Goal: Task Accomplishment & Management: Complete application form

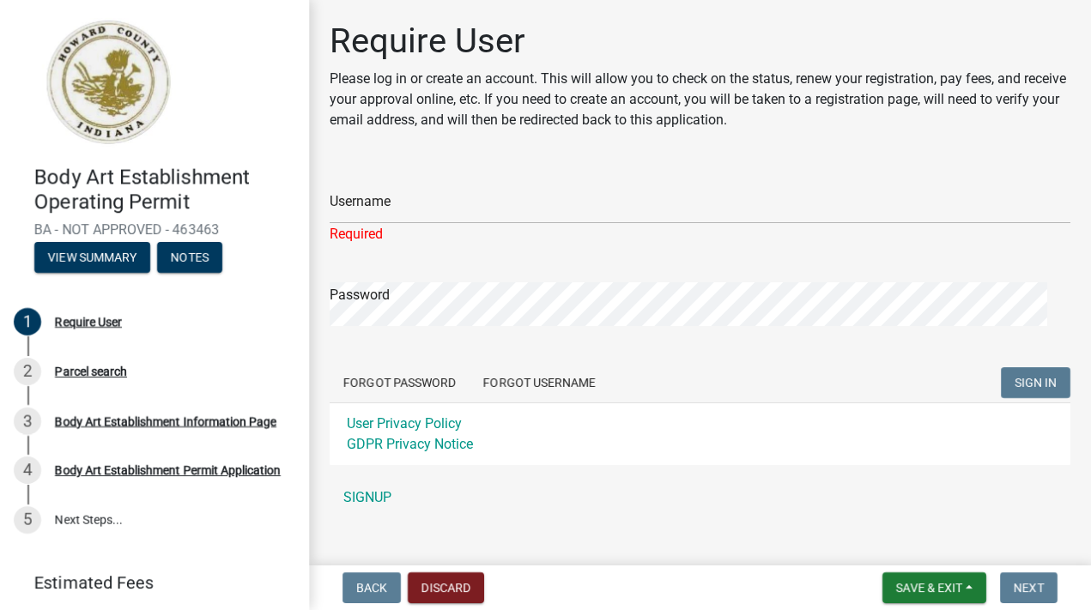
scroll to position [144, 0]
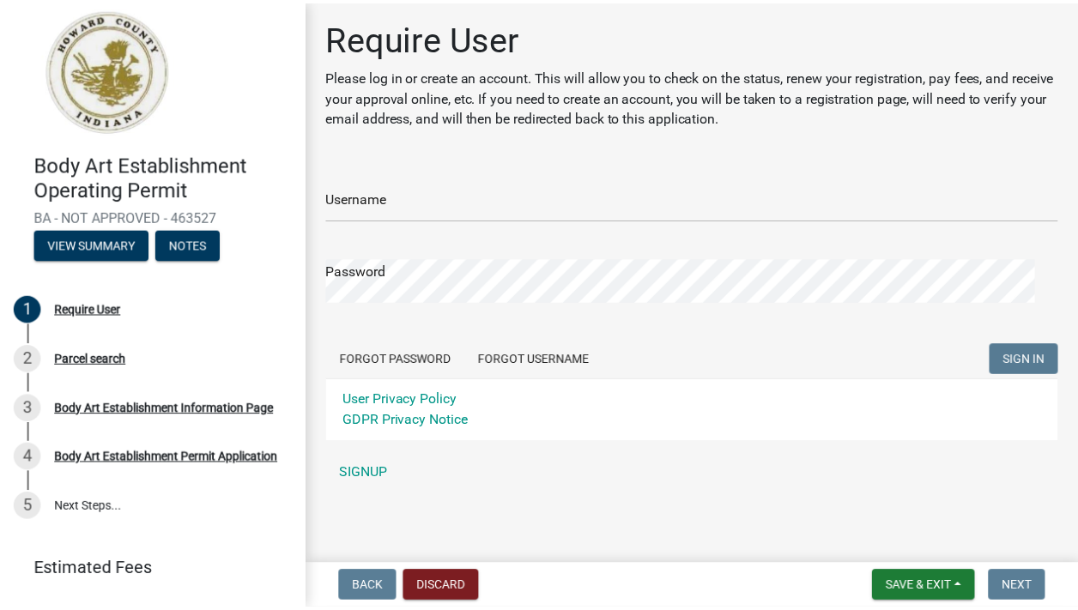
scroll to position [144, 0]
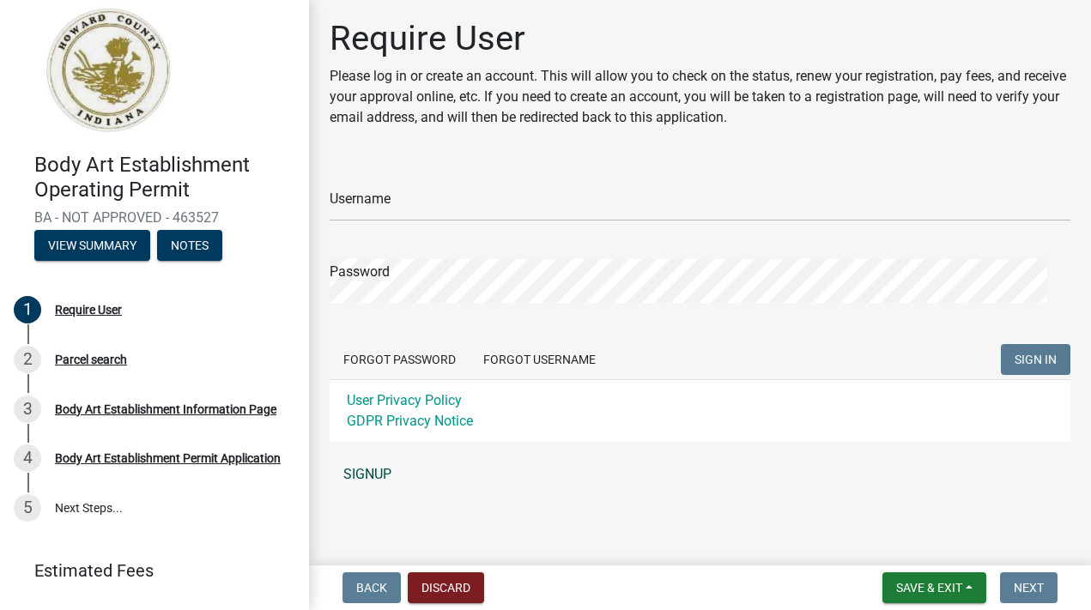
click at [380, 464] on link "SIGNUP" at bounding box center [700, 474] width 741 height 34
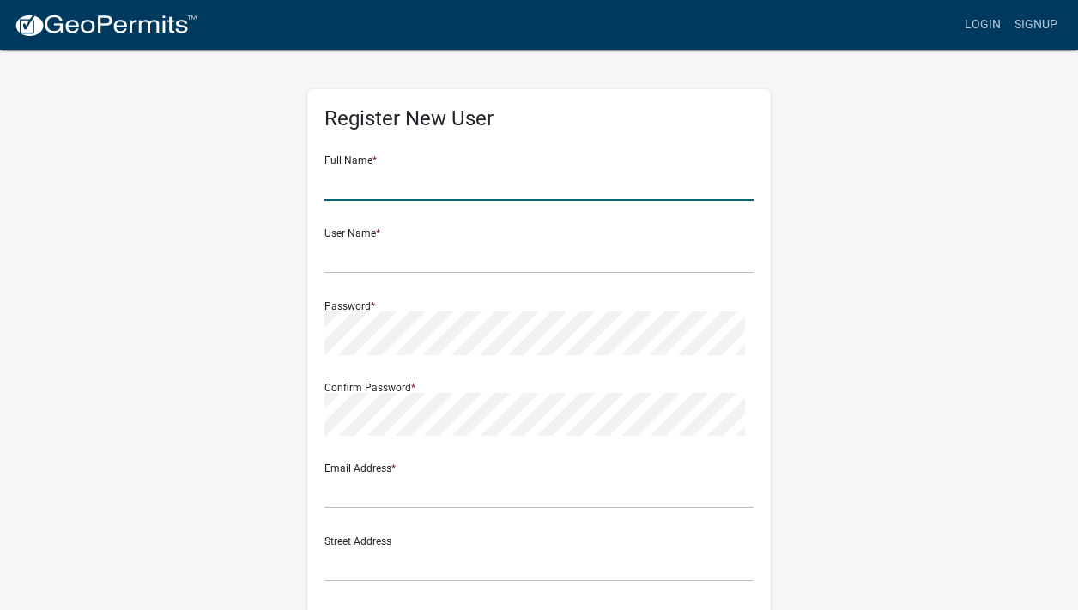
click at [444, 201] on input "text" at bounding box center [538, 183] width 429 height 35
type input "[PERSON_NAME] Esthetics LLC"
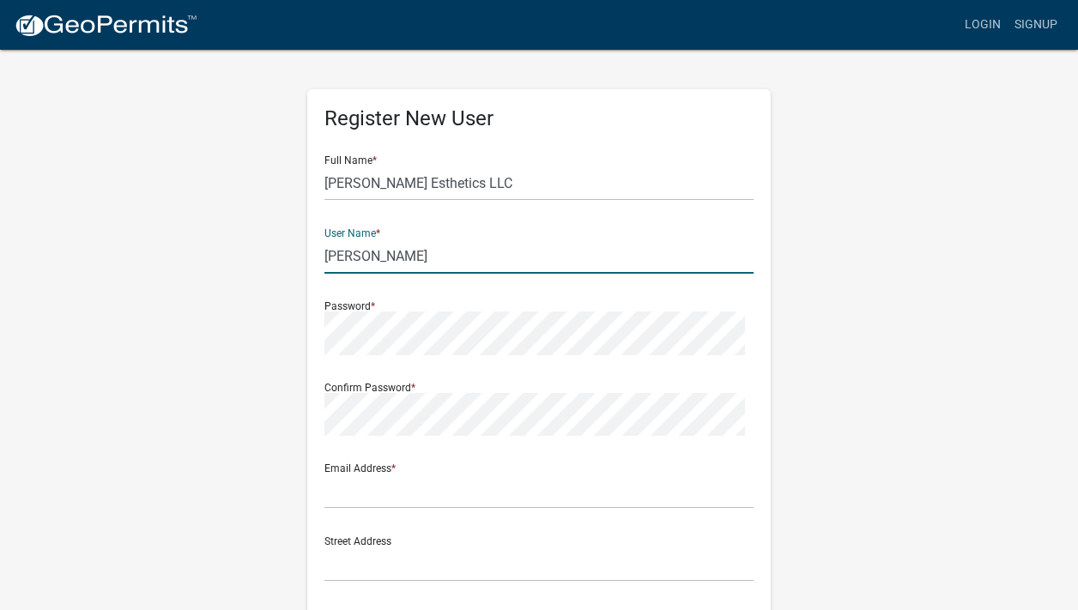
type input "J"
type input "jscottest"
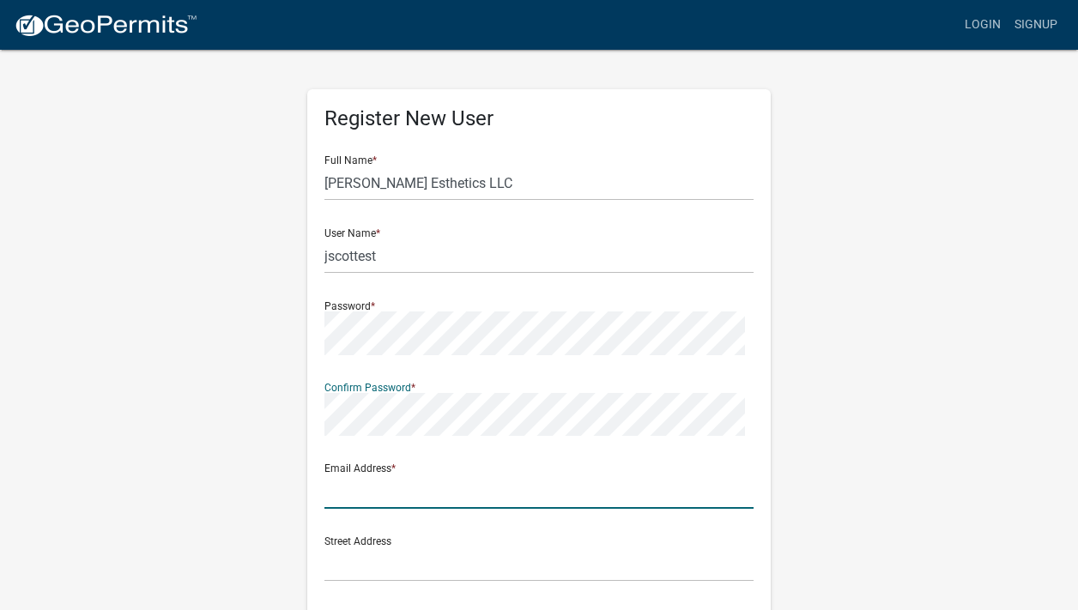
scroll to position [14, 0]
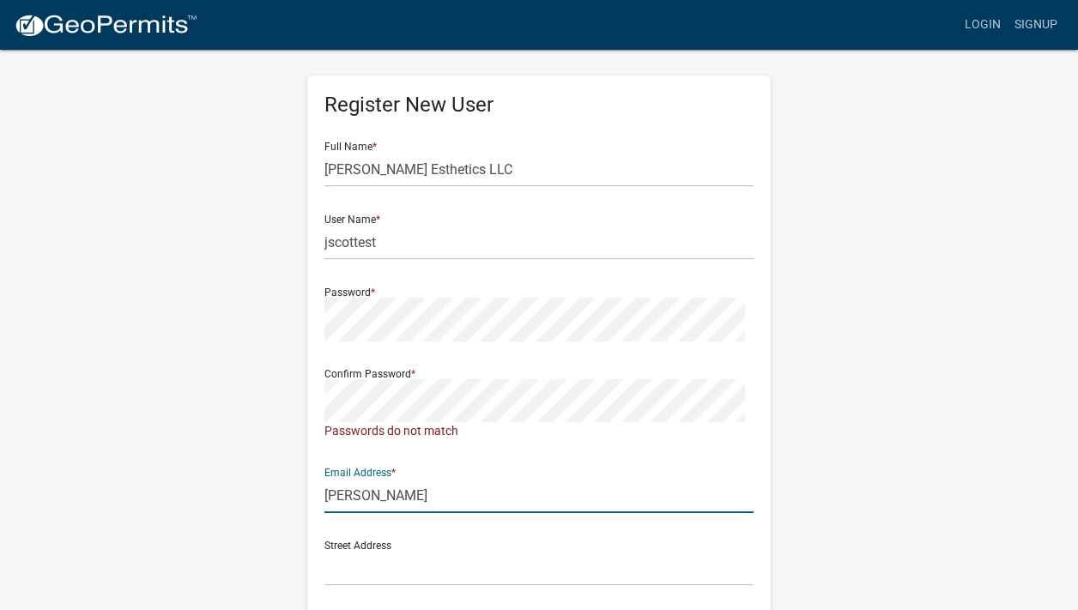
type input "jackie@thespakokomo.com"
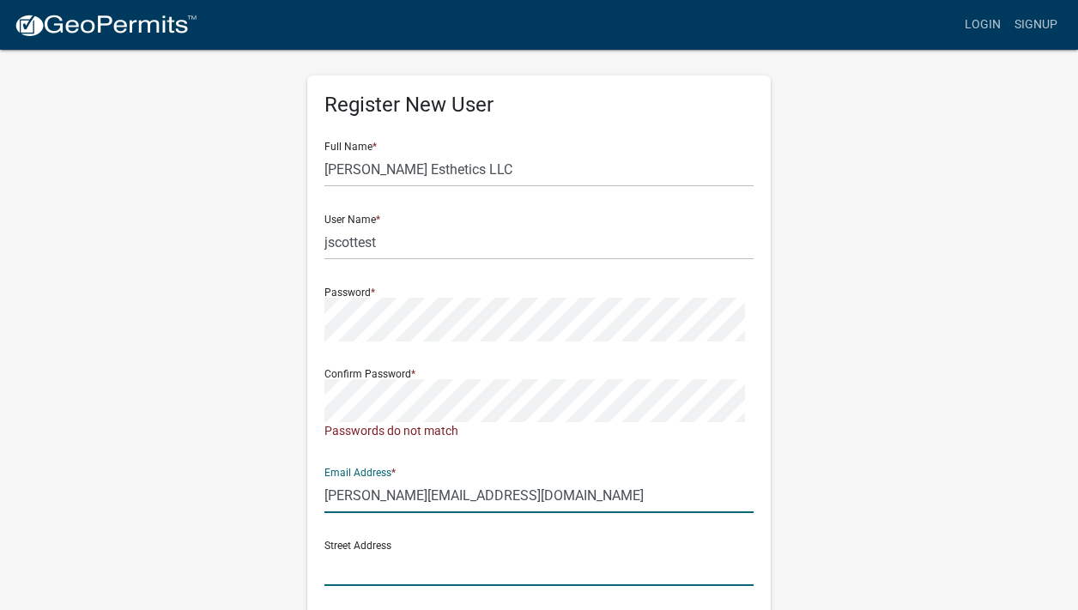
type input "3815 South Lafountain Street"
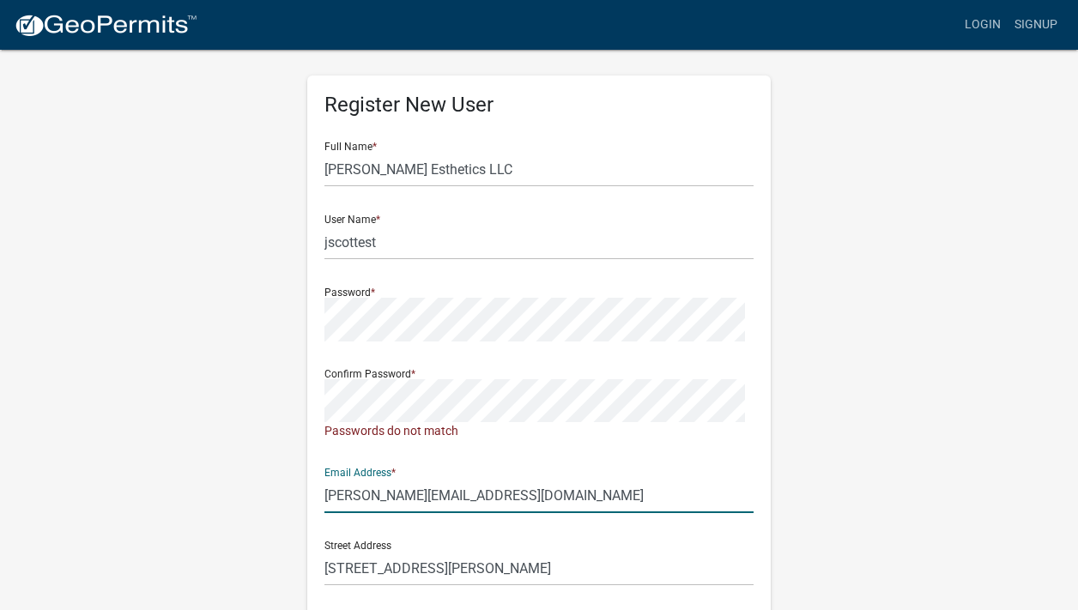
type input "Suite A"
type input "Kokomo"
type input "IN"
type input "46902"
type input "7653910967"
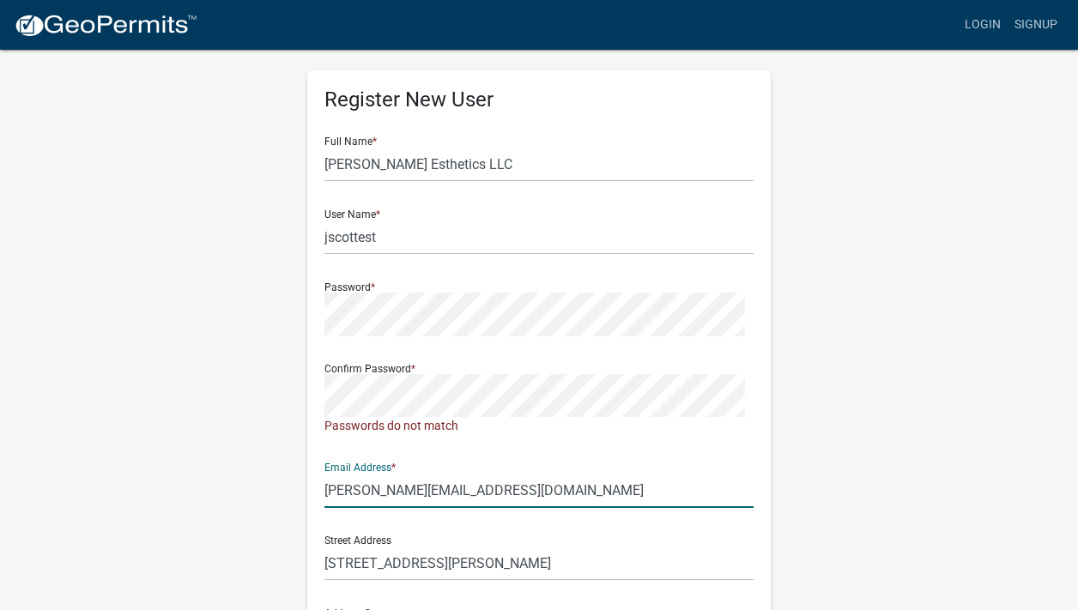
scroll to position [21, 0]
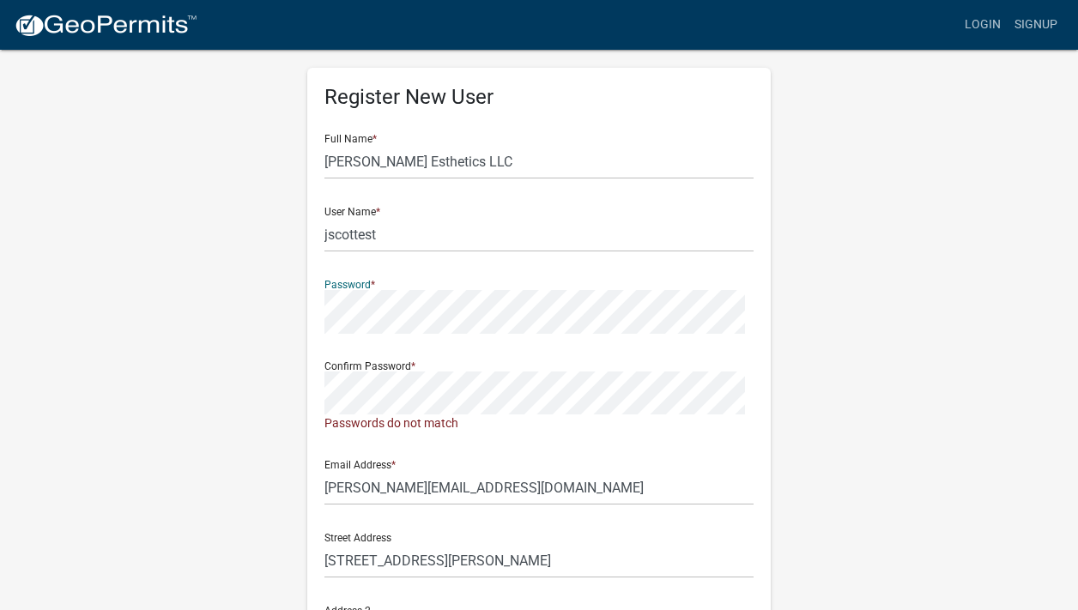
click at [274, 379] on div "Register New User Full Name * Jacqueline Scott Esthetics LLC User Name * jscott…" at bounding box center [539, 503] width 978 height 953
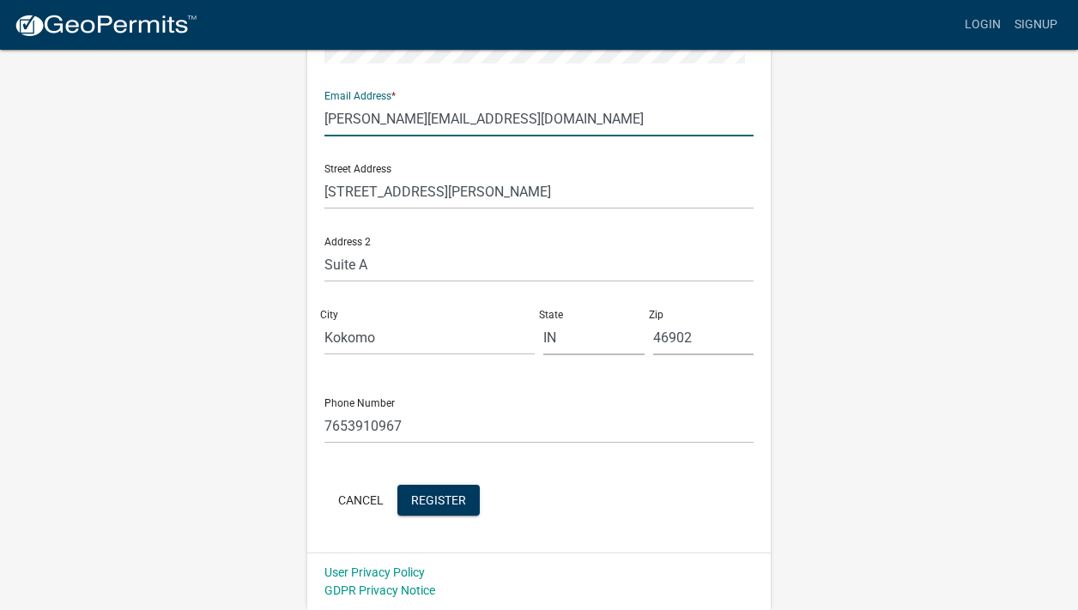
scroll to position [581, 0]
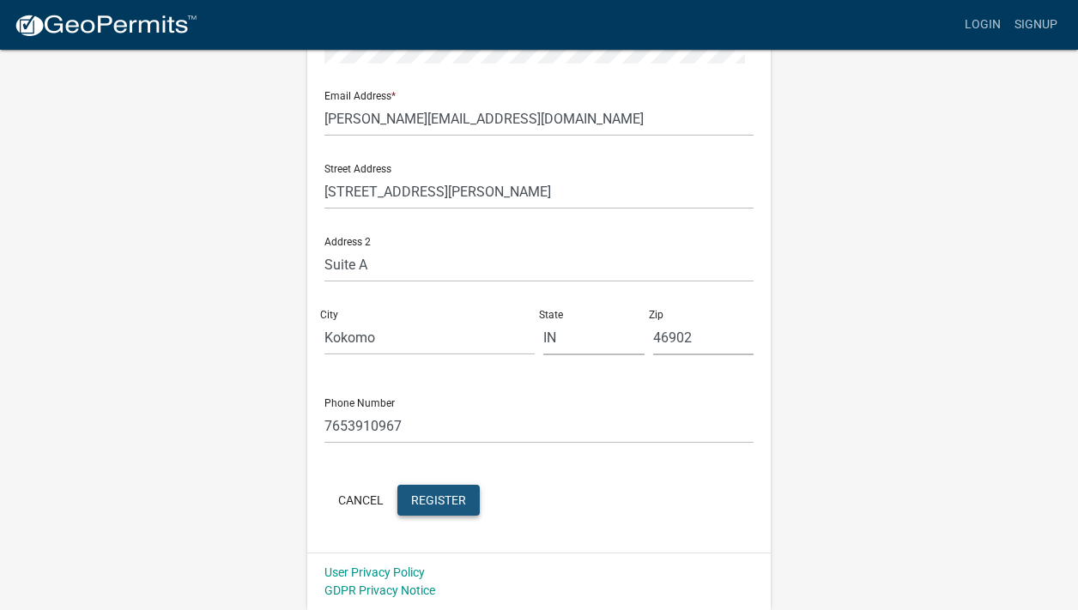
click at [466, 494] on span "Register" at bounding box center [438, 501] width 55 height 14
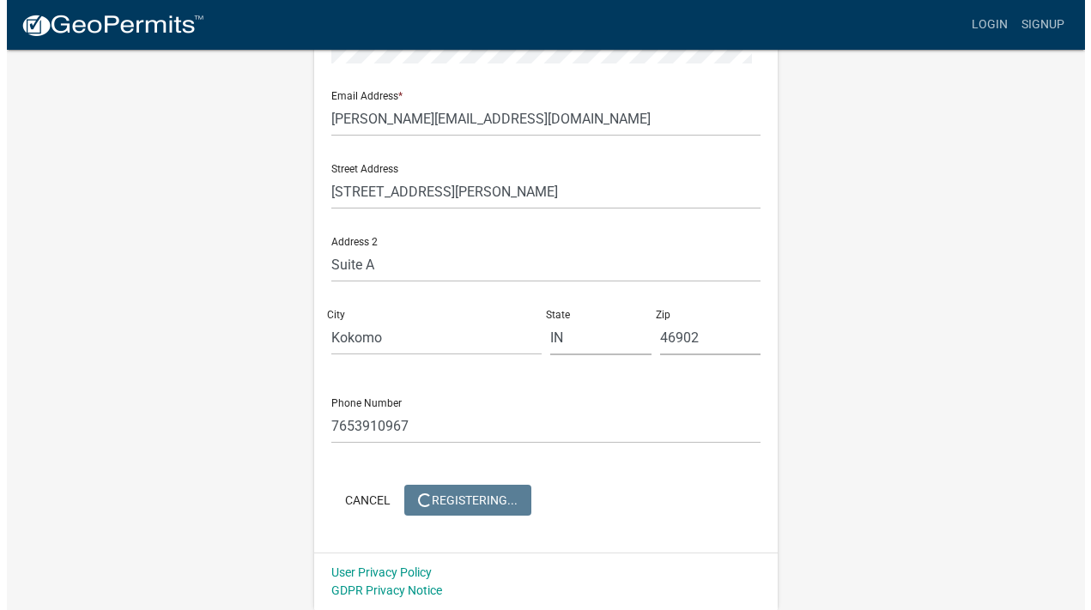
scroll to position [0, 0]
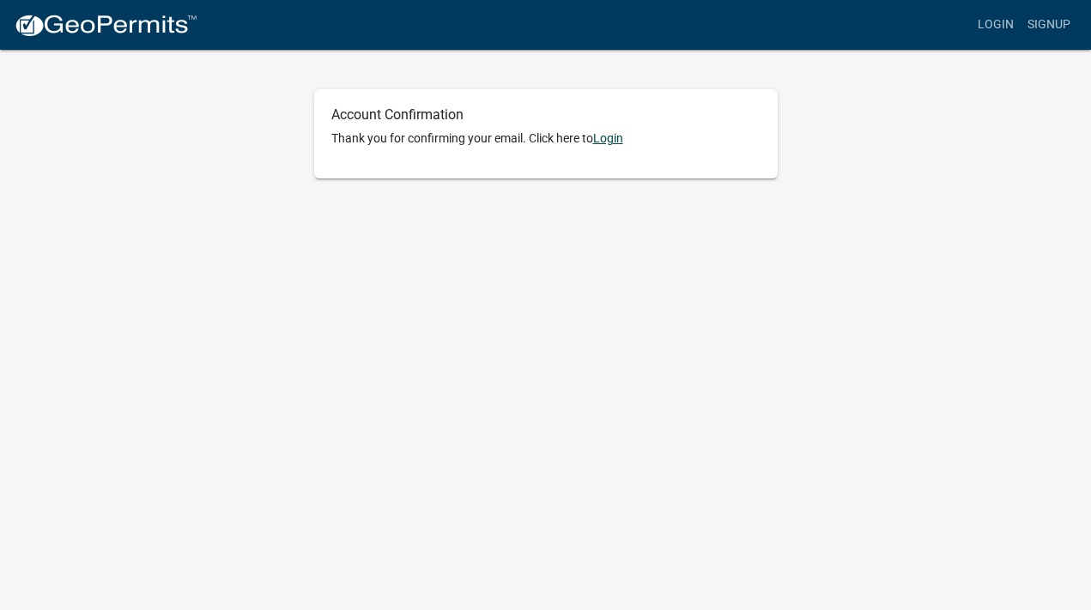
click at [623, 145] on link "Login" at bounding box center [608, 138] width 30 height 14
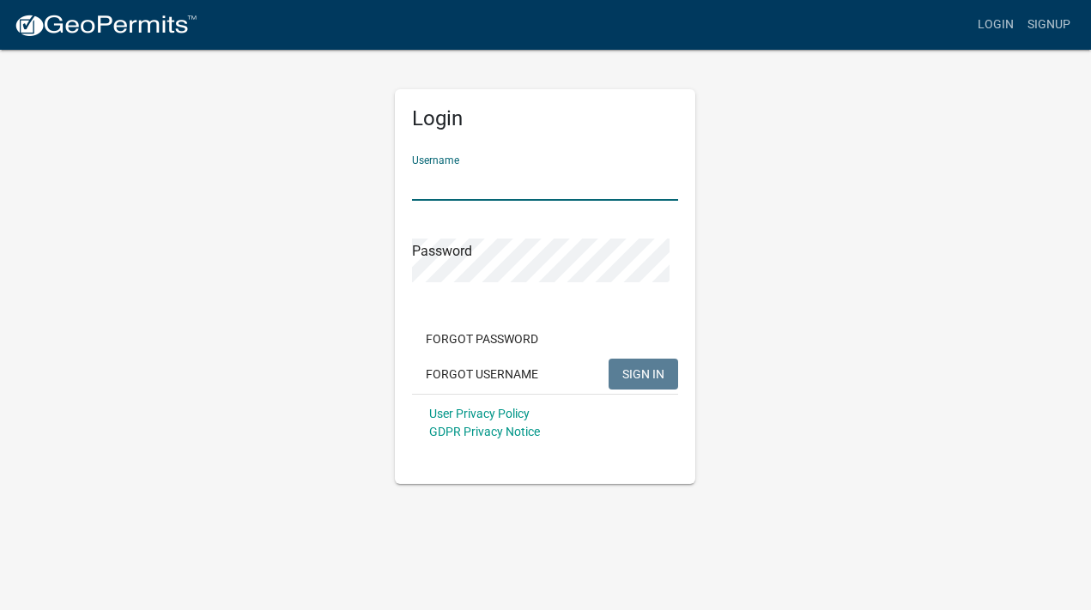
click at [615, 201] on input "Username" at bounding box center [545, 183] width 266 height 35
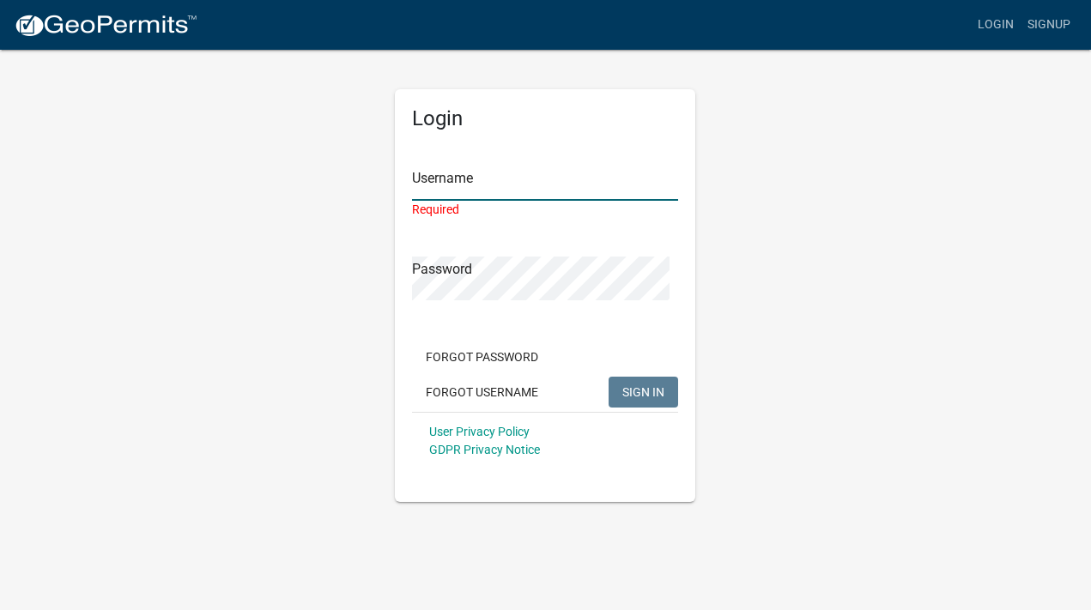
type input "jscottest"
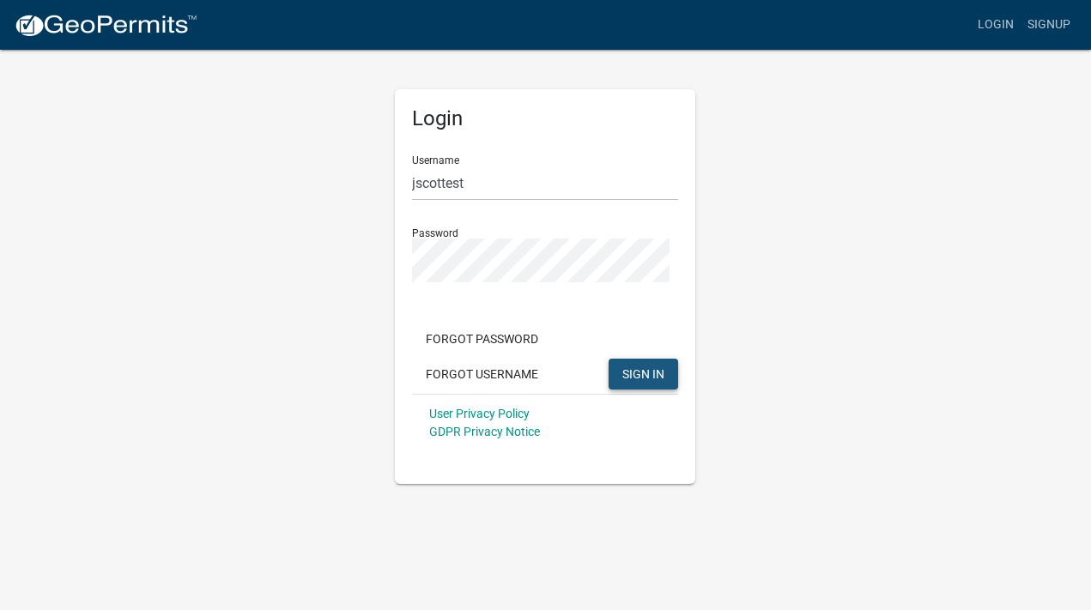
click at [631, 380] on span "SIGN IN" at bounding box center [643, 373] width 42 height 14
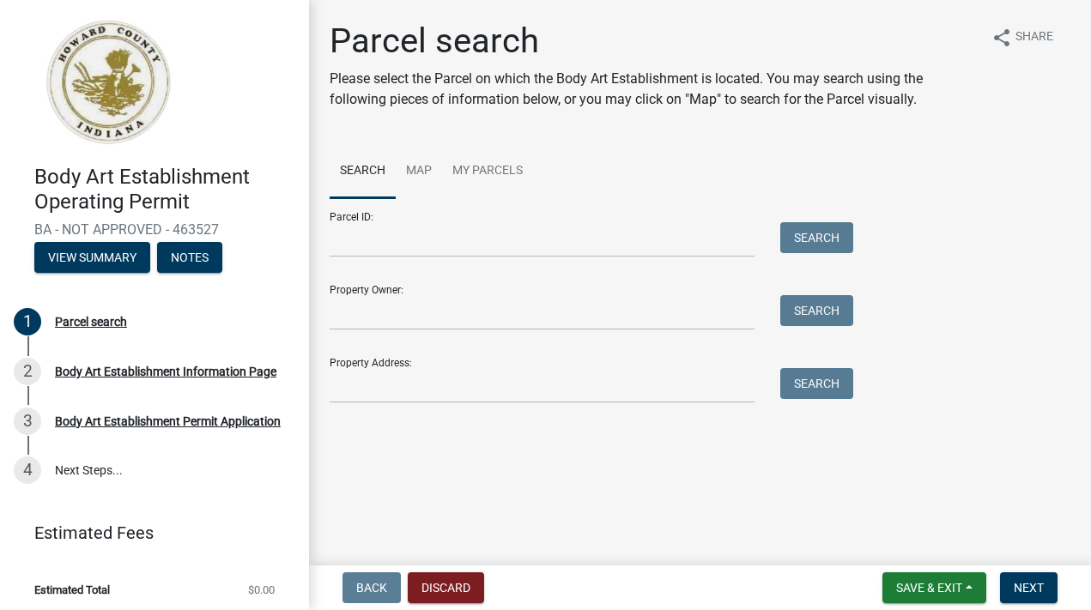
scroll to position [42, 0]
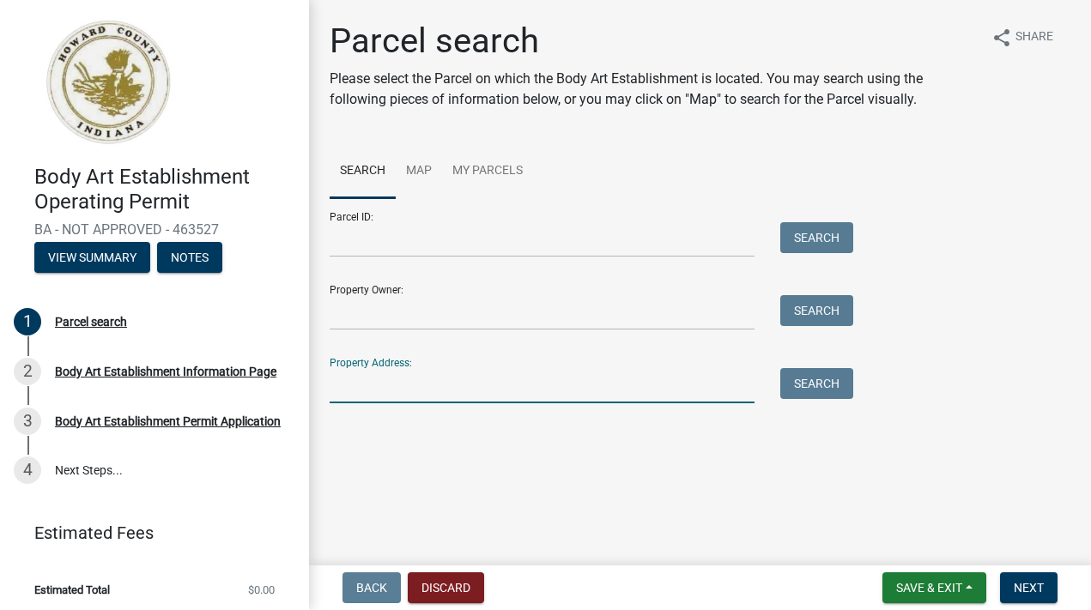
click at [413, 403] on input "Property Address:" at bounding box center [542, 385] width 425 height 35
type input "[STREET_ADDRESS][PERSON_NAME]"
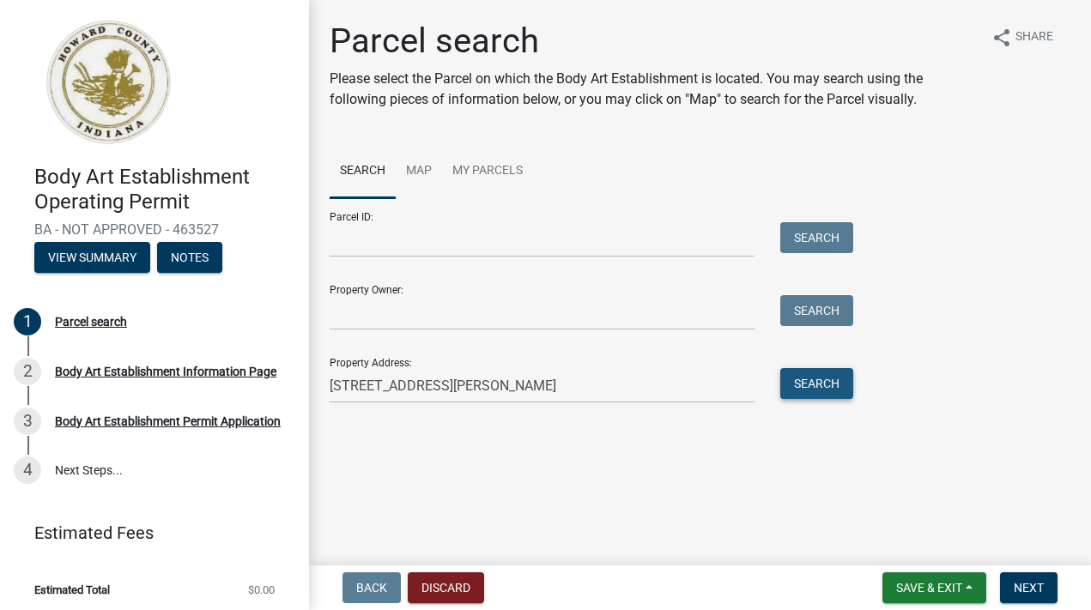
click at [830, 399] on button "Search" at bounding box center [816, 383] width 73 height 31
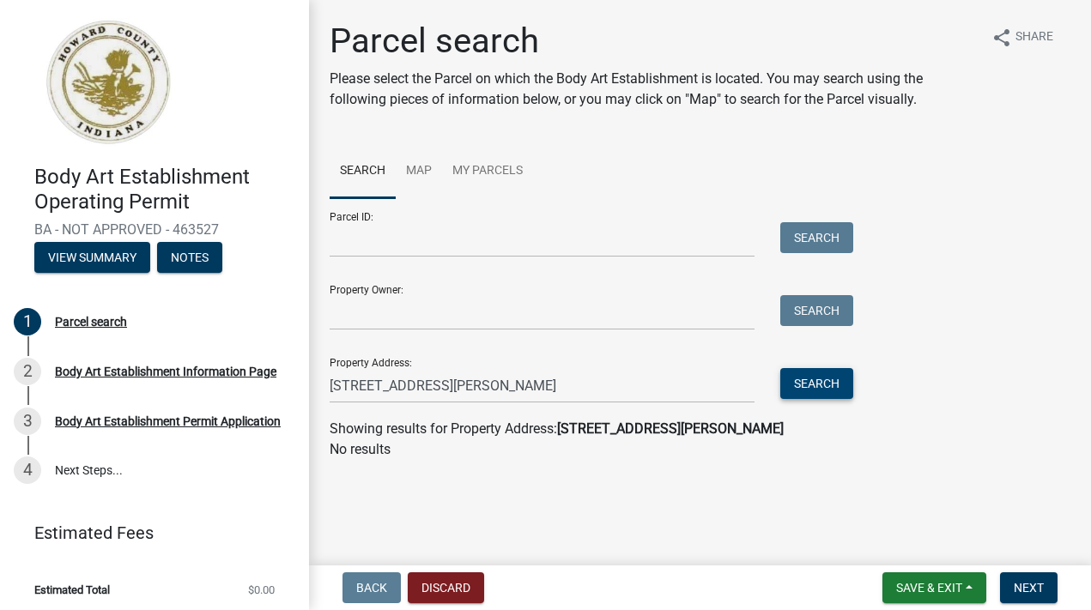
scroll to position [113, 0]
click at [442, 144] on link "Map" at bounding box center [419, 171] width 46 height 55
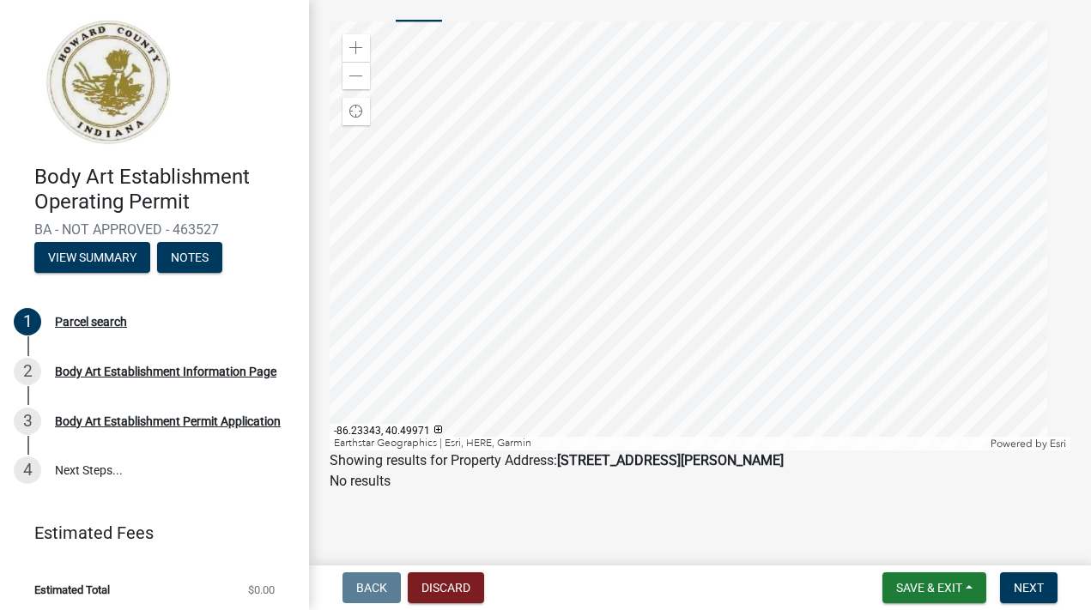
scroll to position [267, 0]
click at [1014, 581] on span "Next" at bounding box center [1029, 588] width 30 height 14
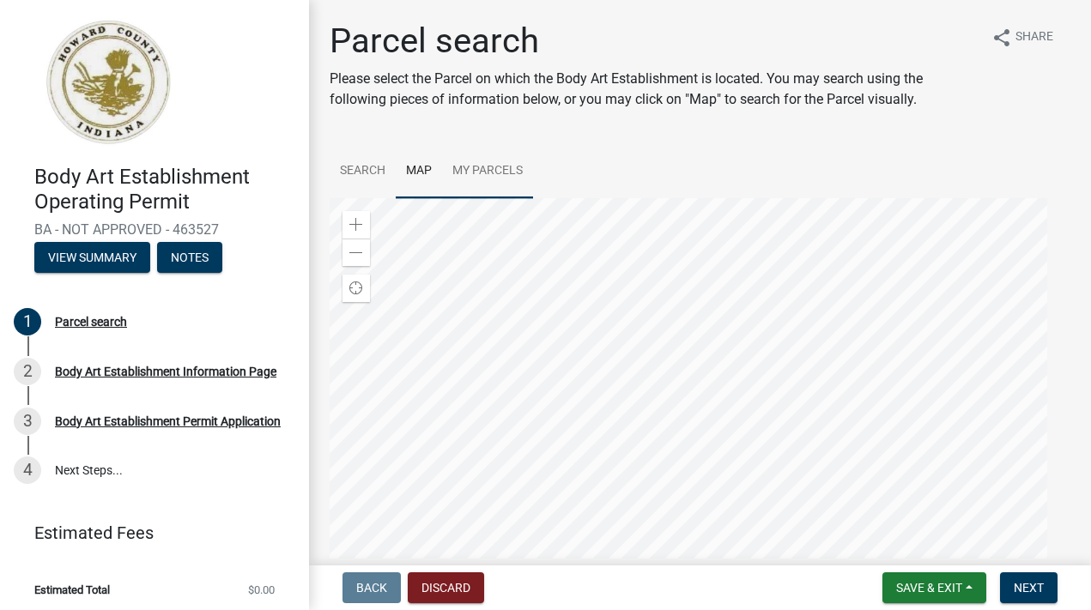
click at [521, 199] on link "My Parcels" at bounding box center [487, 171] width 91 height 55
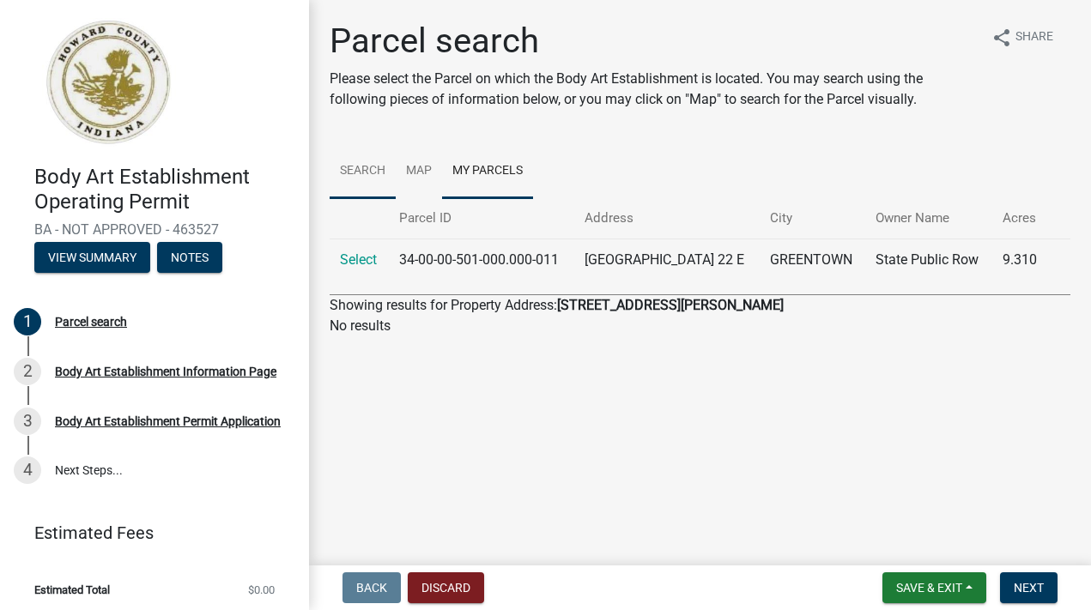
click at [367, 199] on link "Search" at bounding box center [363, 171] width 66 height 55
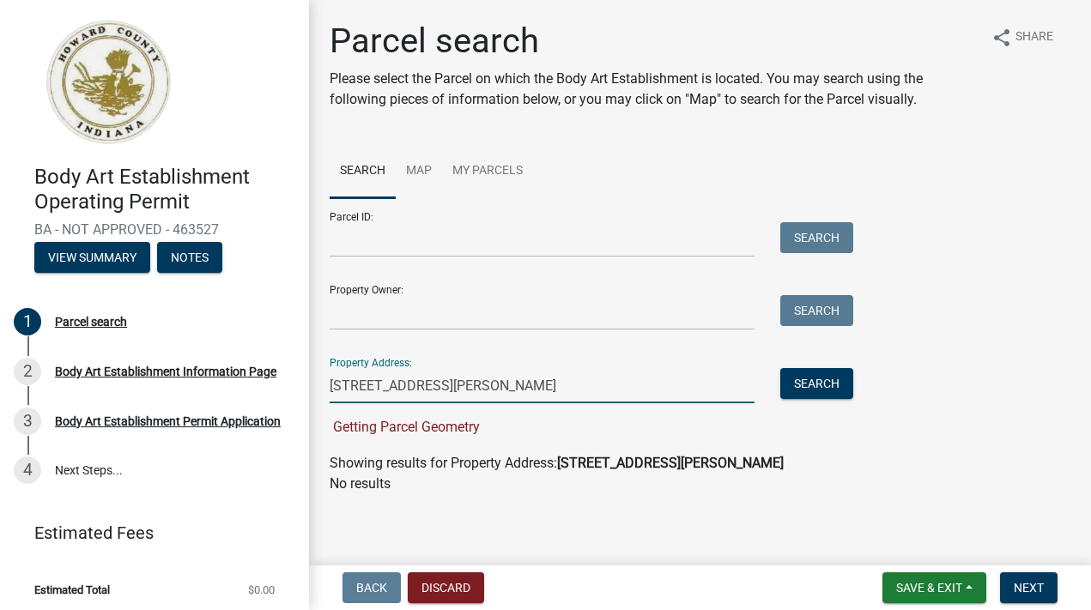
drag, startPoint x: 705, startPoint y: 502, endPoint x: 321, endPoint y: 492, distance: 384.6
click at [321, 492] on div "Parcel search Please select the Parcel on which the Body Art Establishment is l…" at bounding box center [700, 265] width 782 height 489
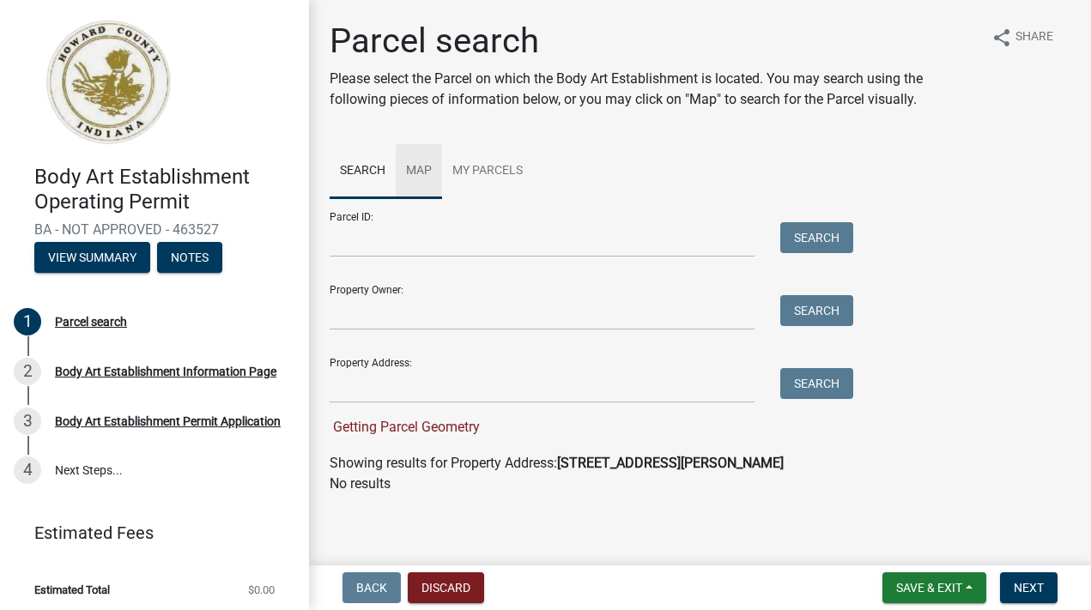
click at [442, 199] on link "Map" at bounding box center [419, 171] width 46 height 55
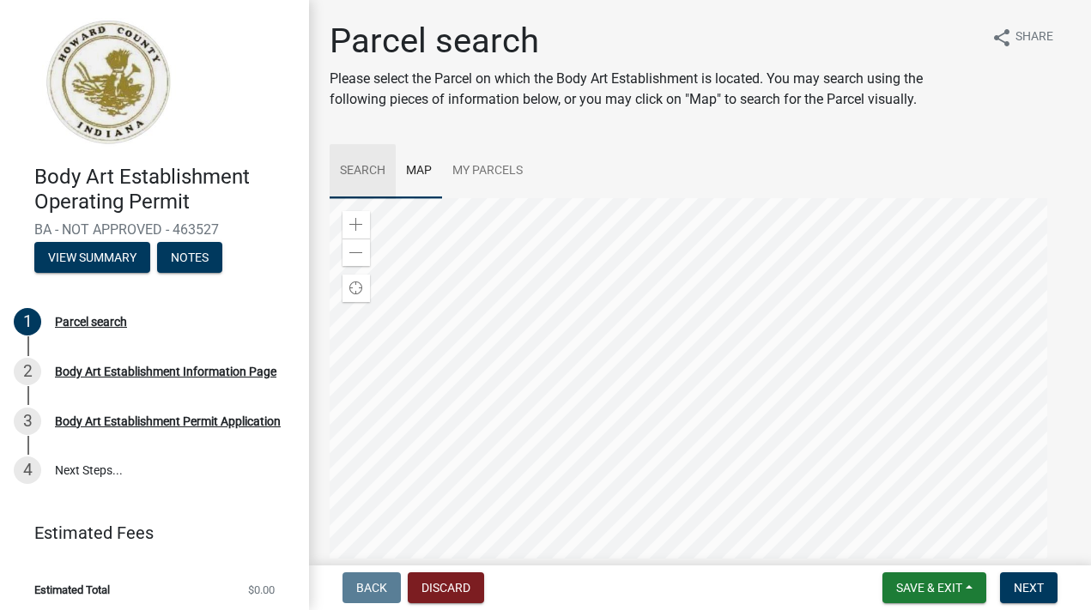
click at [383, 199] on link "Search" at bounding box center [363, 171] width 66 height 55
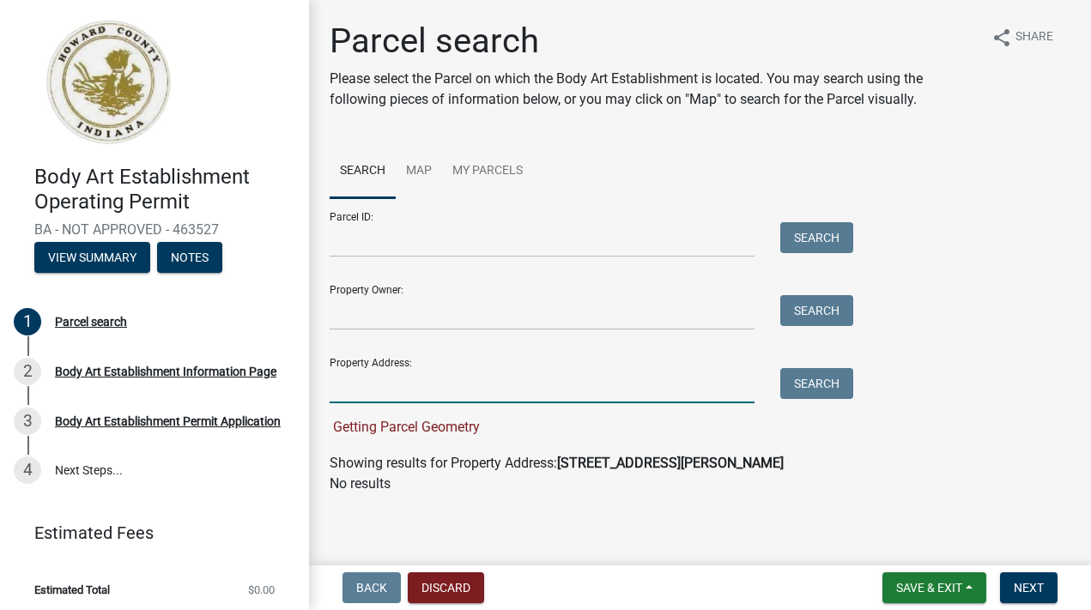
click at [648, 403] on input "Property Address:" at bounding box center [542, 385] width 425 height 35
type input "[STREET_ADDRESS][PERSON_NAME]"
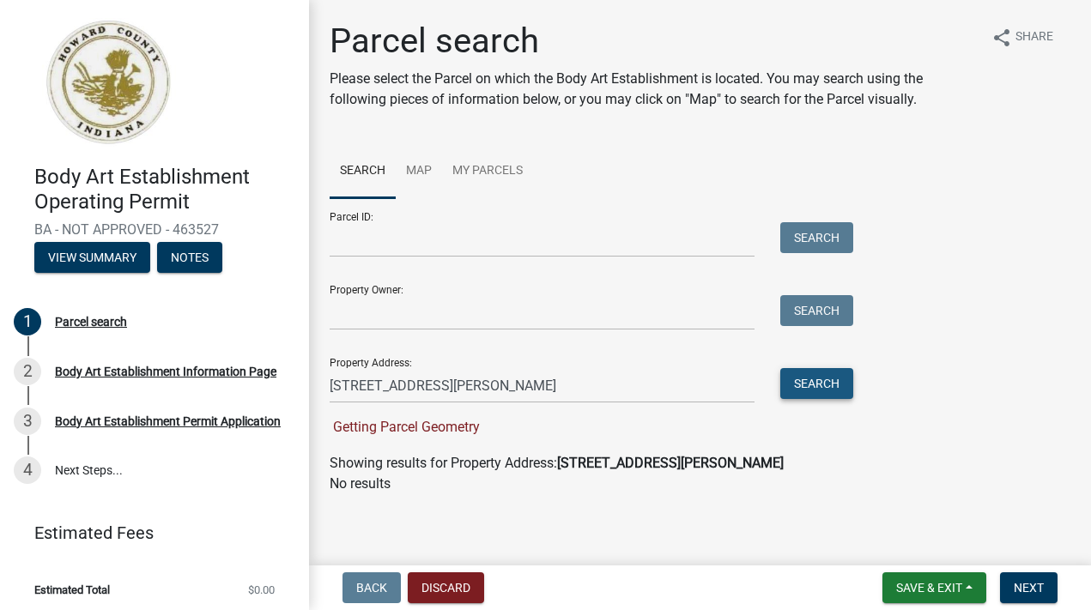
click at [853, 399] on button "Search" at bounding box center [816, 383] width 73 height 31
click at [833, 399] on button "Search" at bounding box center [816, 383] width 73 height 31
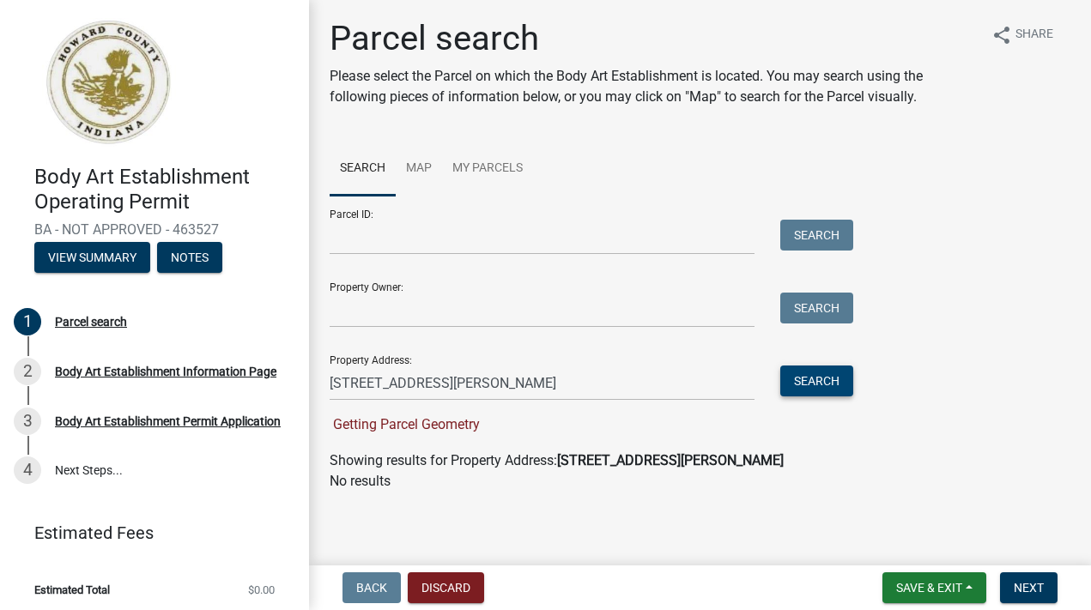
scroll to position [134, 0]
click at [533, 142] on link "My Parcels" at bounding box center [487, 169] width 91 height 55
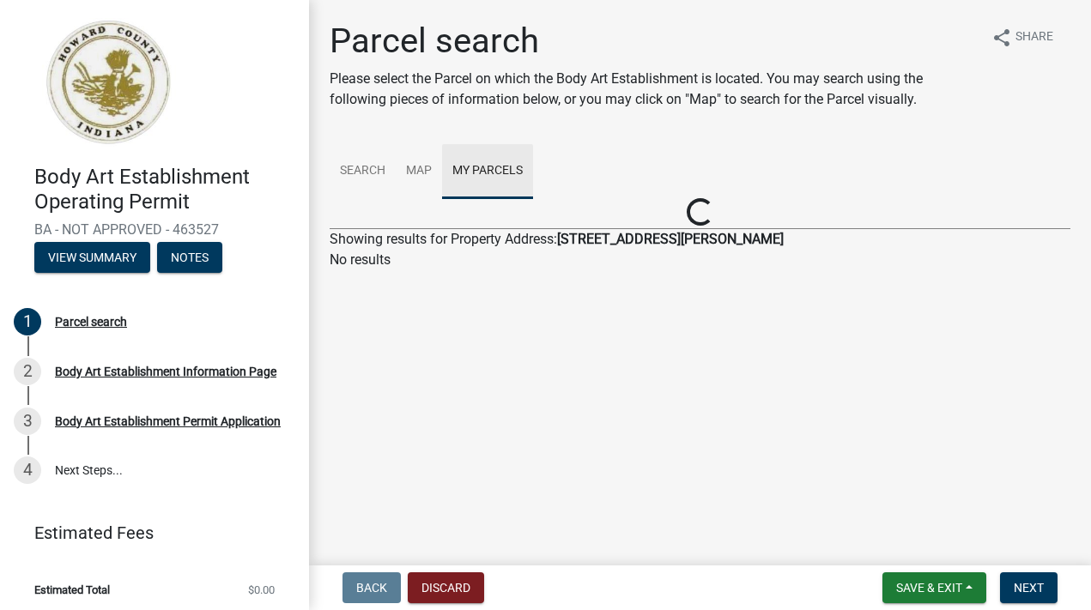
scroll to position [0, 0]
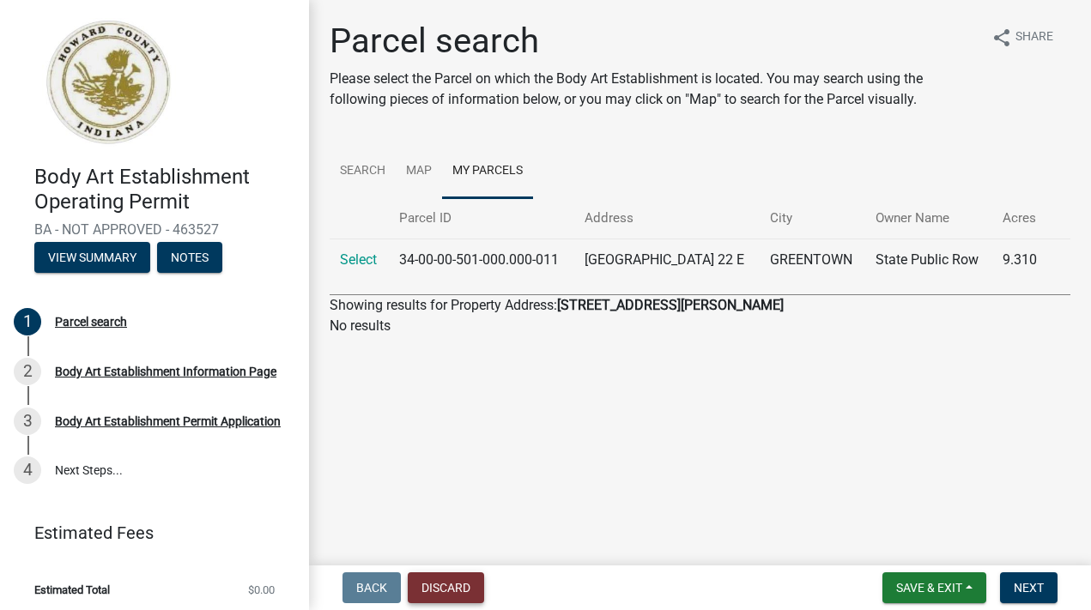
click at [484, 583] on button "Discard" at bounding box center [446, 587] width 76 height 31
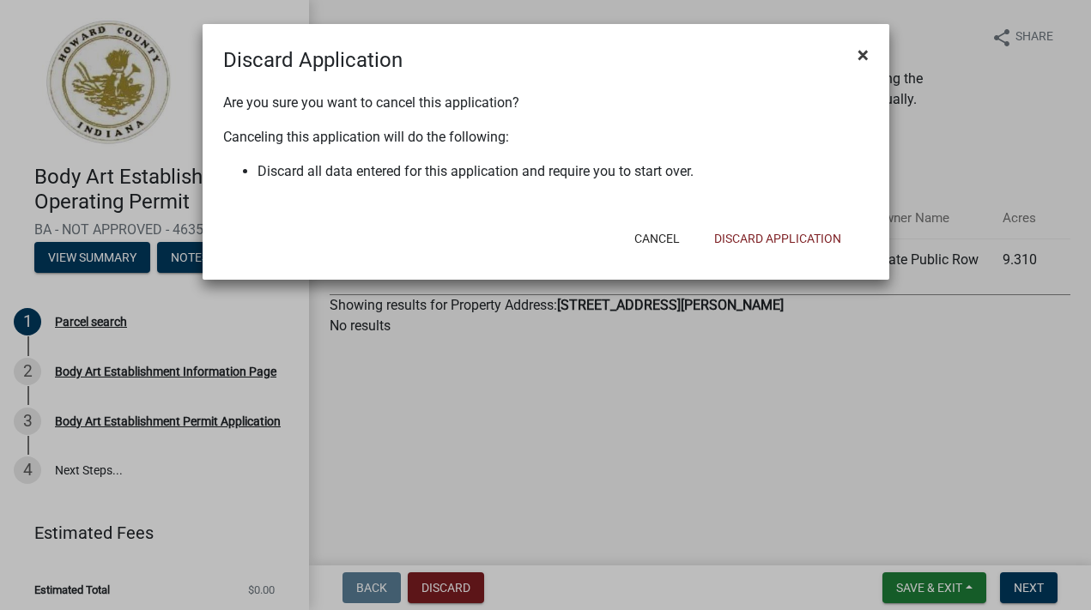
click at [862, 54] on span "×" at bounding box center [862, 55] width 11 height 24
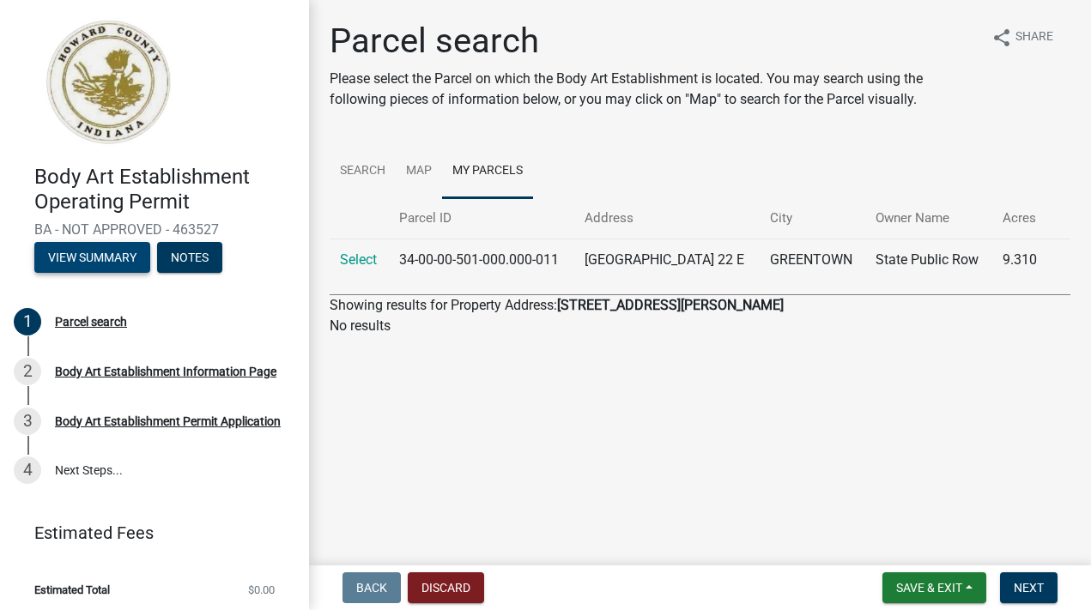
click at [136, 273] on button "View Summary" at bounding box center [92, 257] width 116 height 31
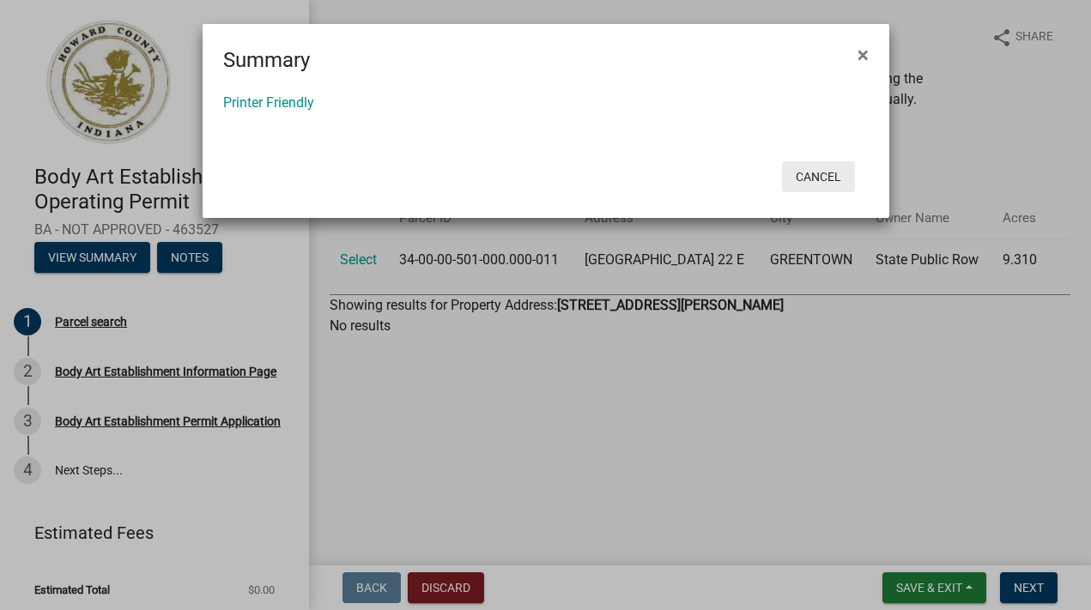
click at [823, 192] on button "Cancel" at bounding box center [818, 176] width 73 height 31
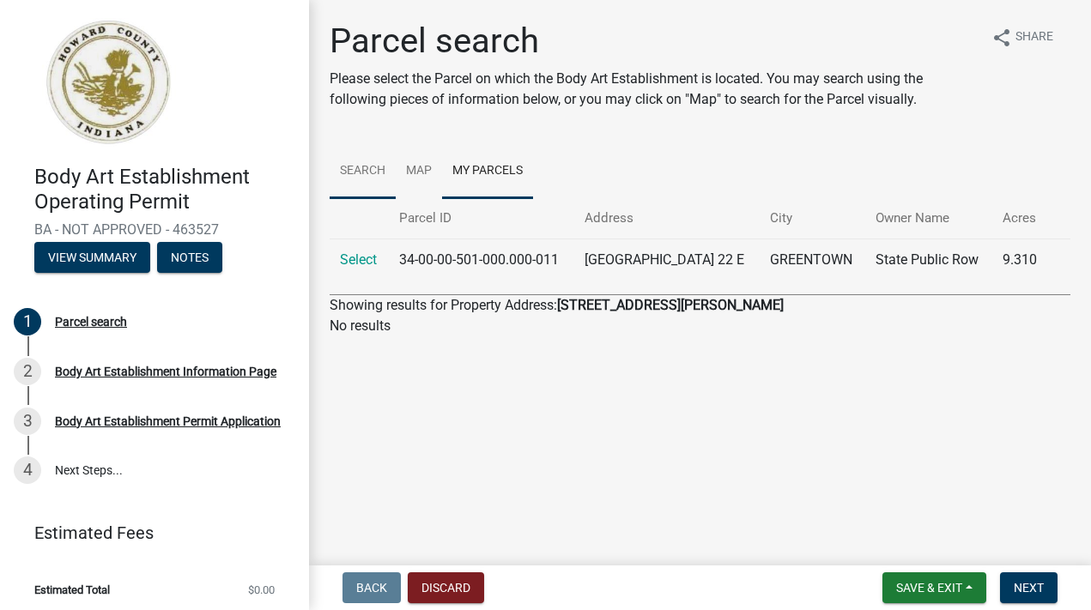
click at [394, 199] on link "Search" at bounding box center [363, 171] width 66 height 55
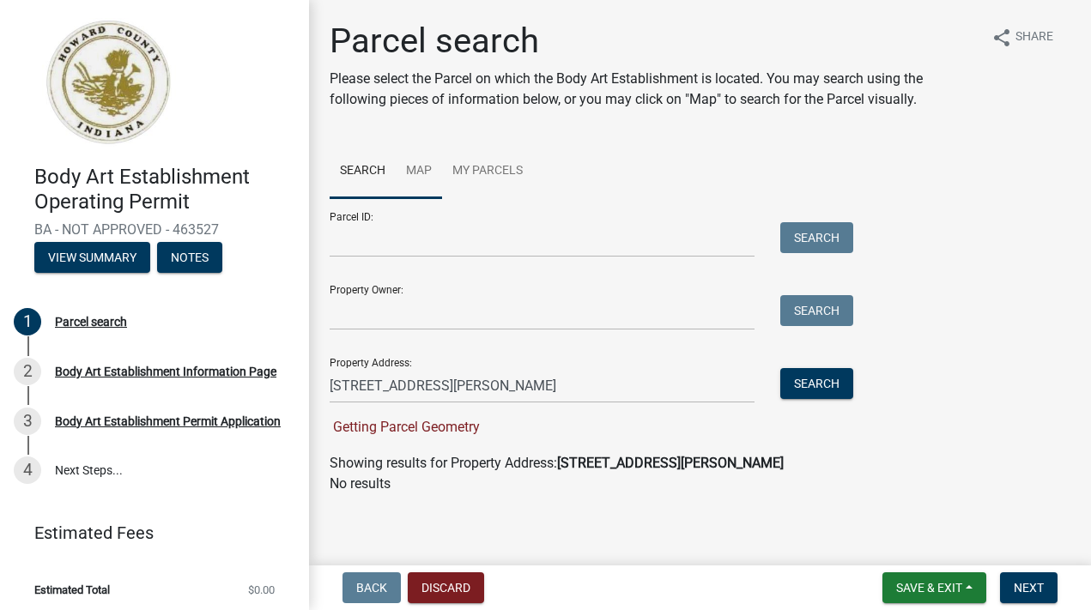
click at [442, 199] on link "Map" at bounding box center [419, 171] width 46 height 55
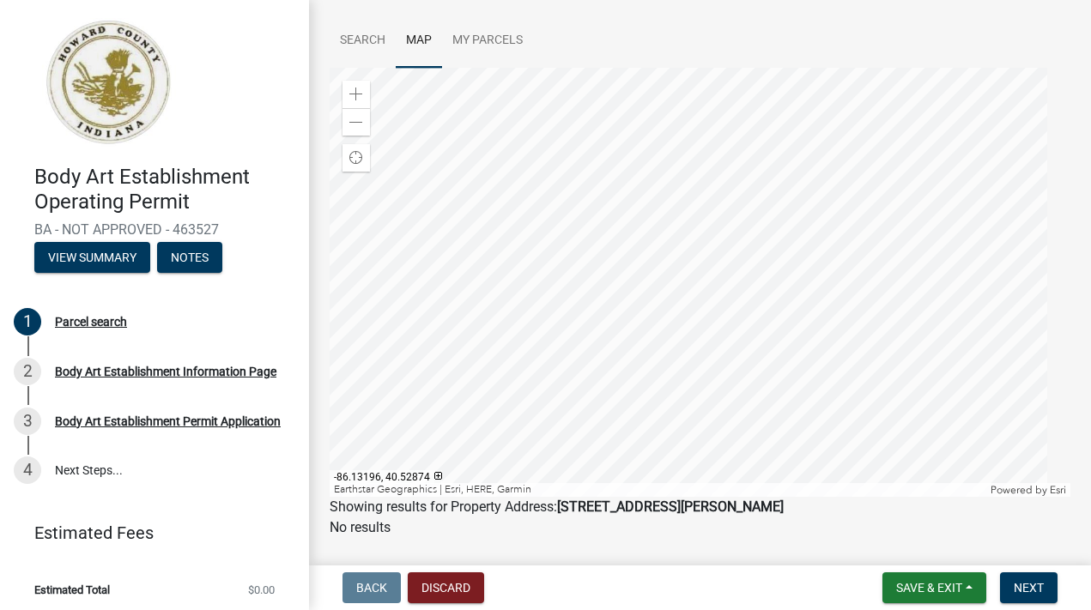
scroll to position [267, 0]
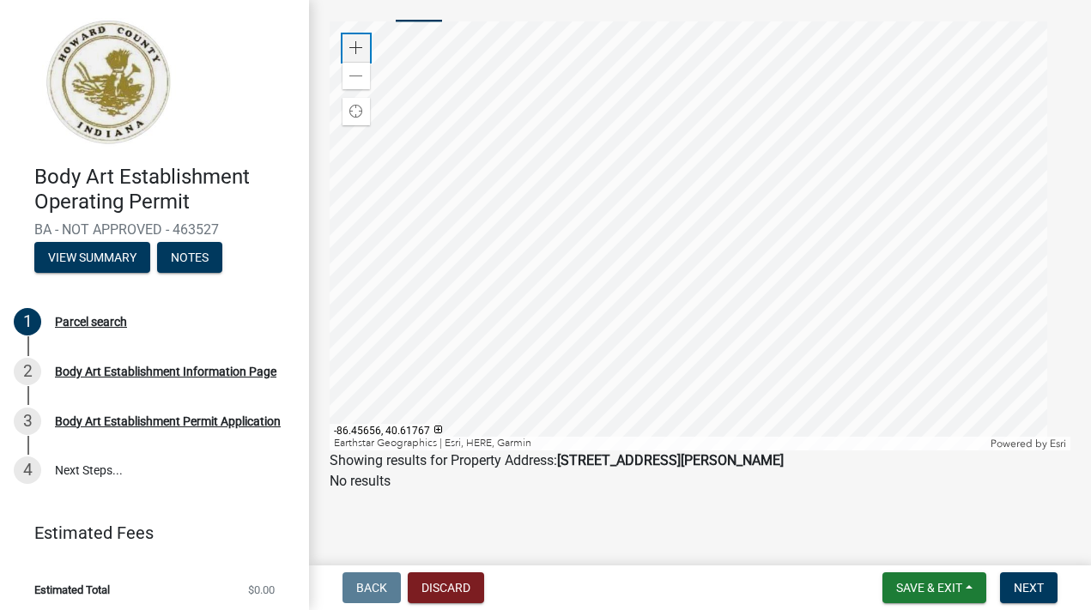
click at [359, 41] on span at bounding box center [356, 48] width 14 height 14
click at [712, 397] on div at bounding box center [700, 235] width 741 height 429
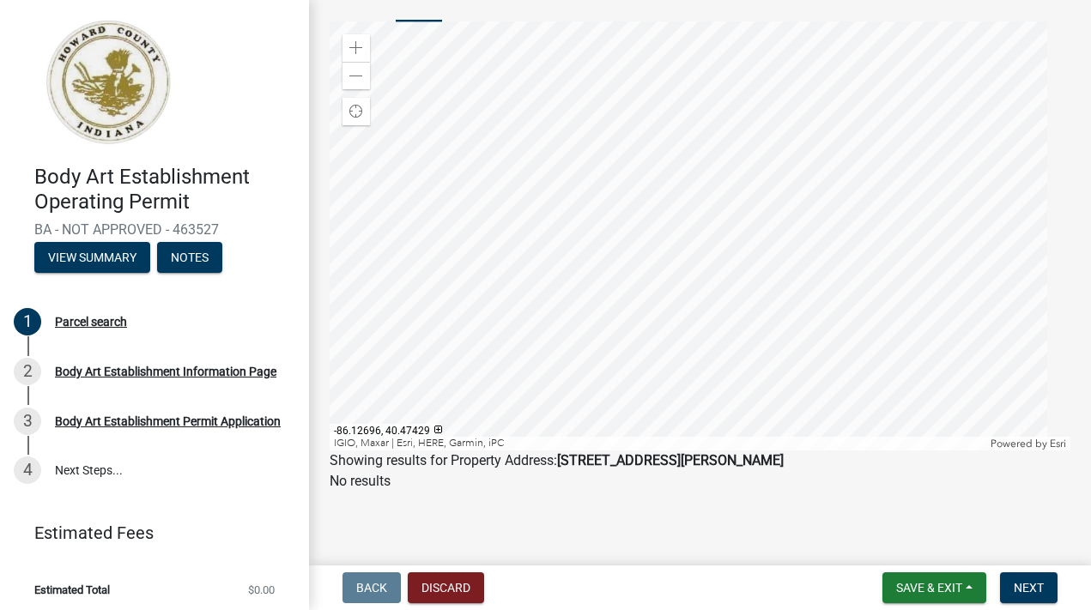
click at [607, 37] on div at bounding box center [700, 235] width 741 height 429
click at [647, 134] on div at bounding box center [700, 235] width 741 height 429
click at [362, 41] on span at bounding box center [356, 48] width 14 height 14
click at [833, 97] on div at bounding box center [700, 235] width 741 height 429
click at [832, 58] on div at bounding box center [700, 235] width 741 height 429
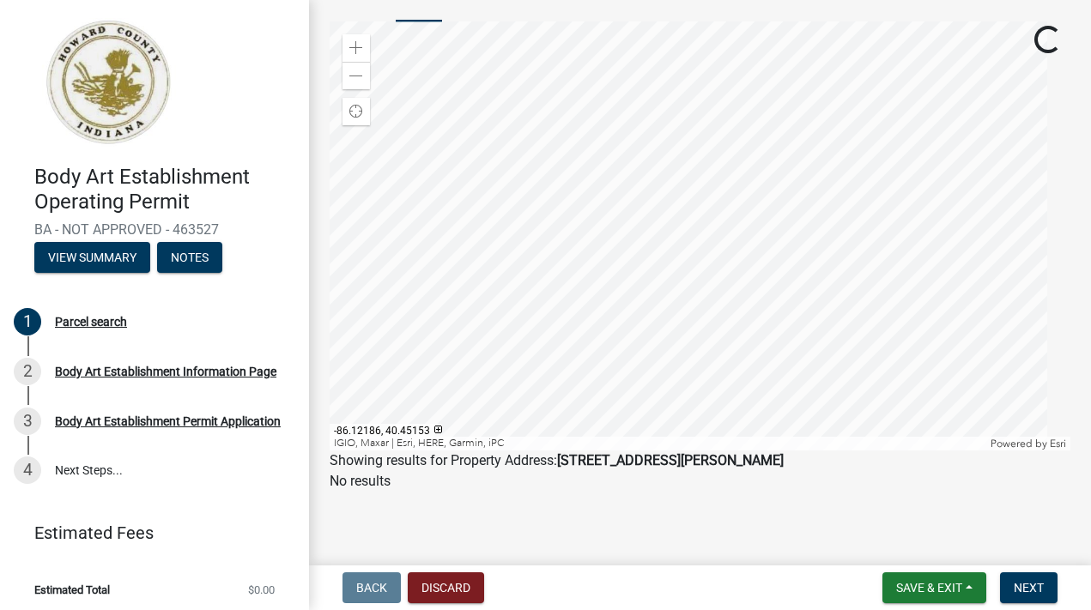
click at [857, 77] on div at bounding box center [700, 235] width 741 height 429
click at [771, 361] on div at bounding box center [700, 235] width 741 height 429
click at [753, 82] on div at bounding box center [700, 235] width 741 height 429
click at [827, 164] on div at bounding box center [700, 235] width 741 height 429
click at [355, 41] on span at bounding box center [356, 48] width 14 height 14
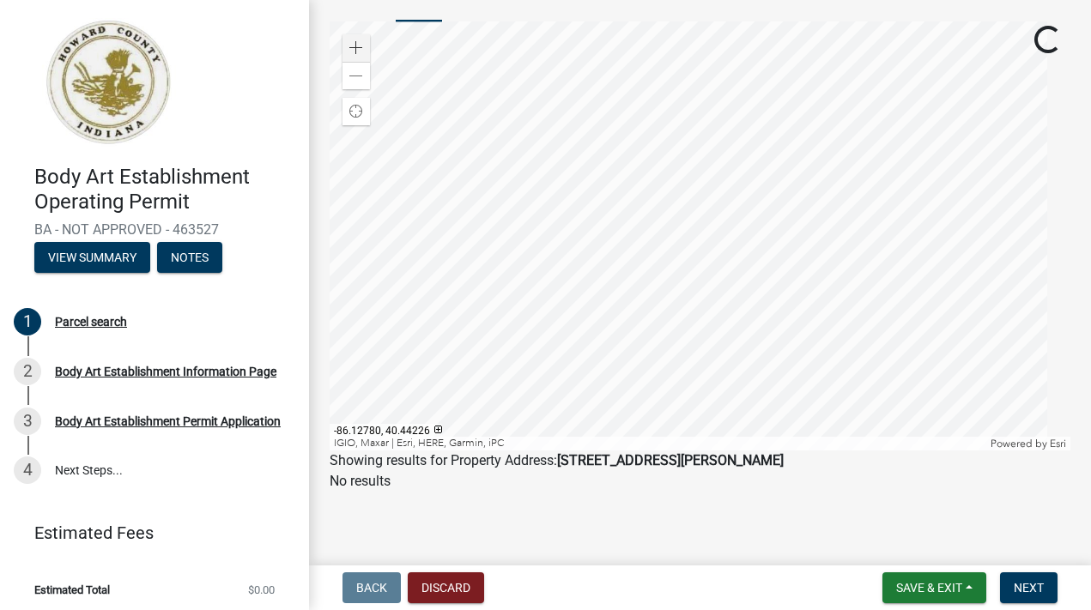
click at [724, 117] on div at bounding box center [700, 235] width 741 height 429
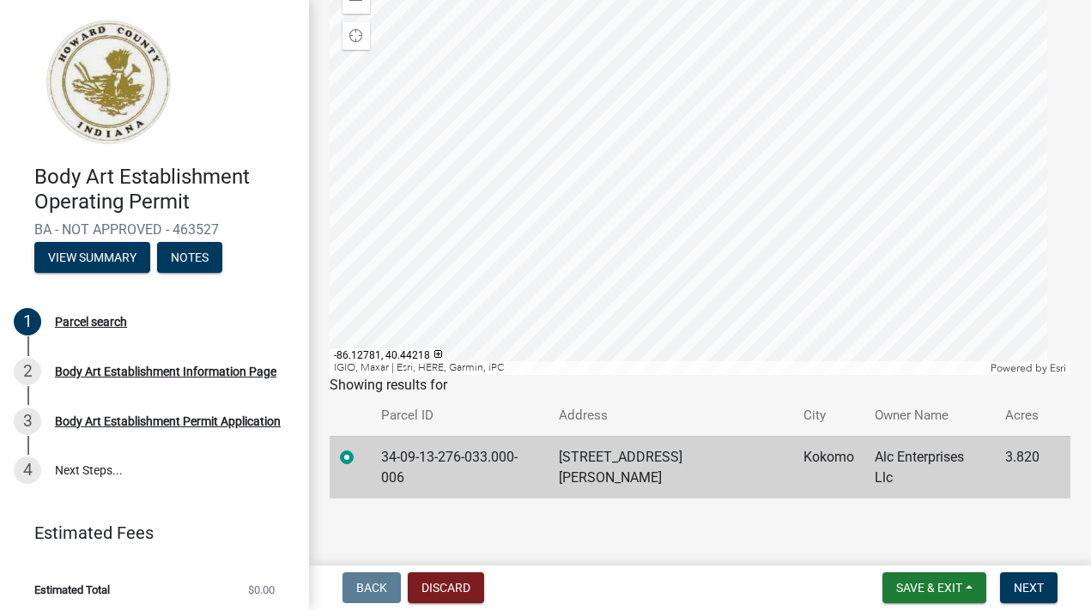
click at [724, 139] on div at bounding box center [700, 160] width 741 height 429
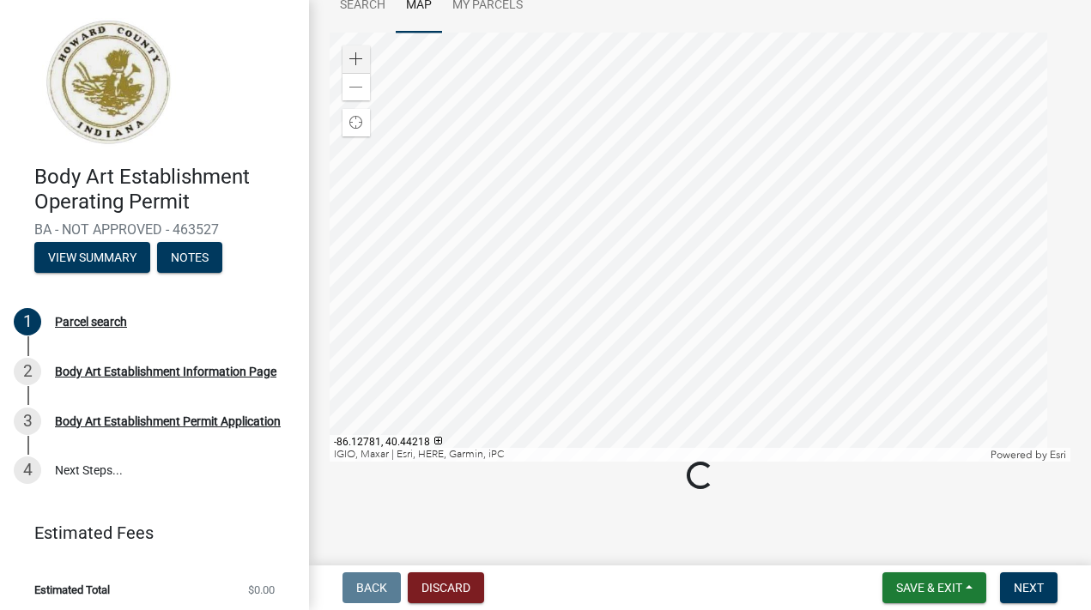
click at [724, 139] on div at bounding box center [700, 247] width 741 height 429
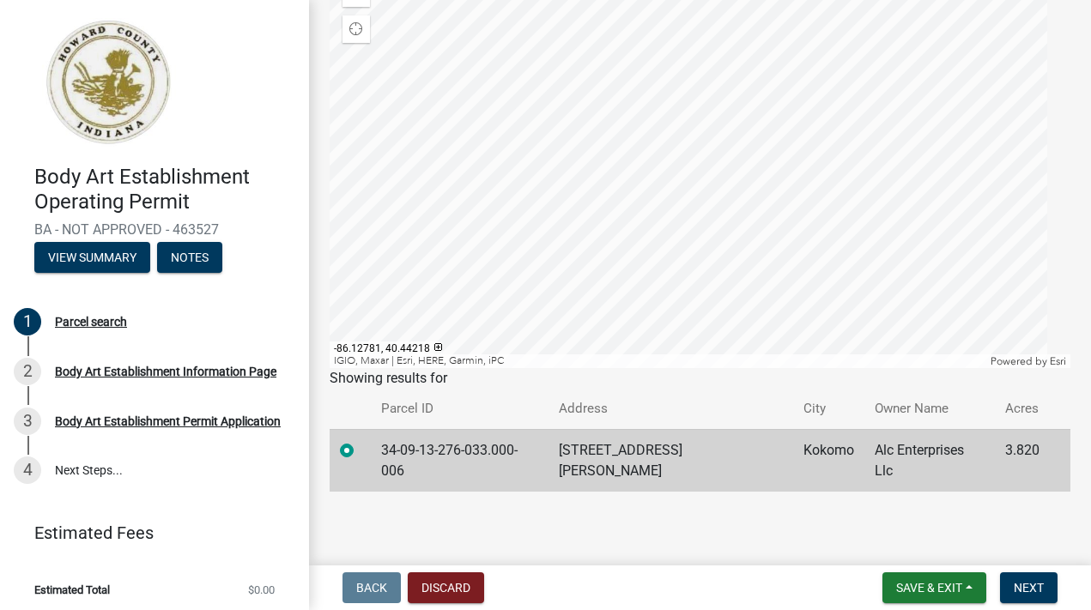
click at [724, 139] on div at bounding box center [700, 153] width 741 height 429
click at [1019, 581] on span "Next" at bounding box center [1029, 588] width 30 height 14
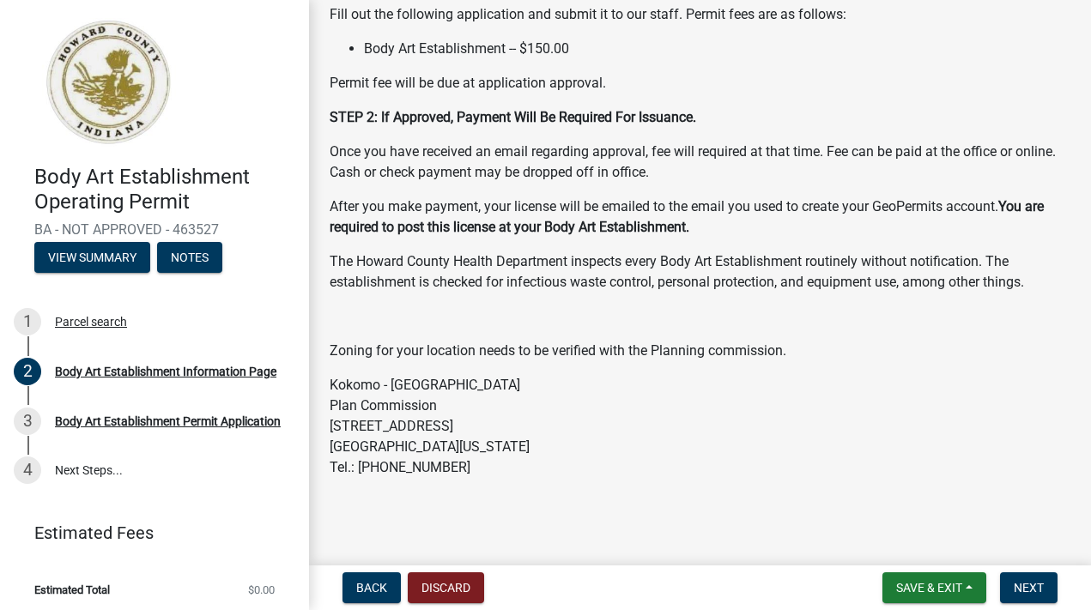
scroll to position [411, 0]
click at [1017, 584] on span "Next" at bounding box center [1029, 588] width 30 height 14
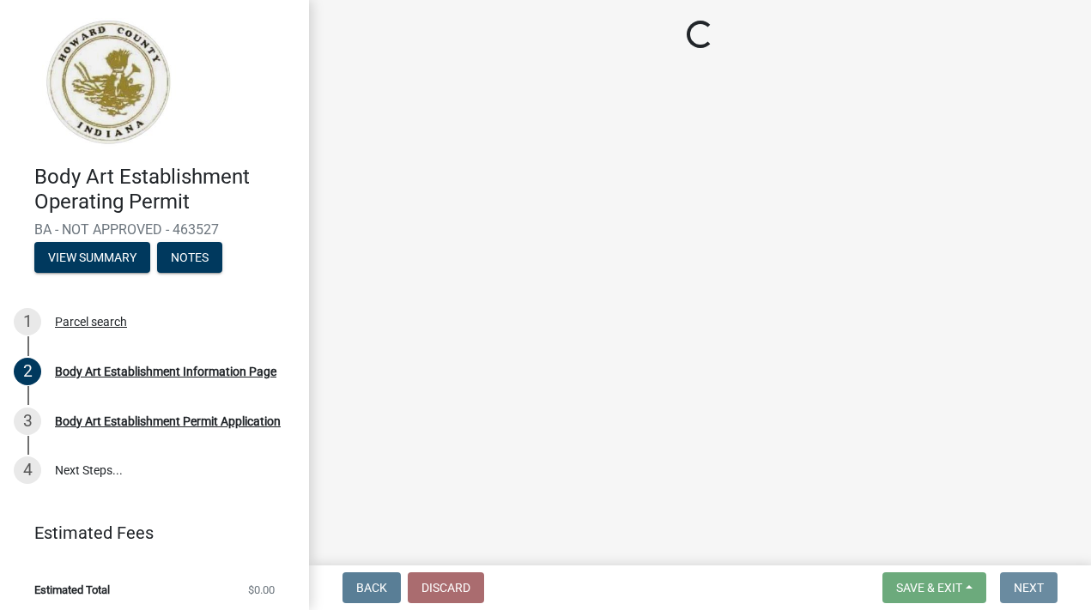
scroll to position [0, 0]
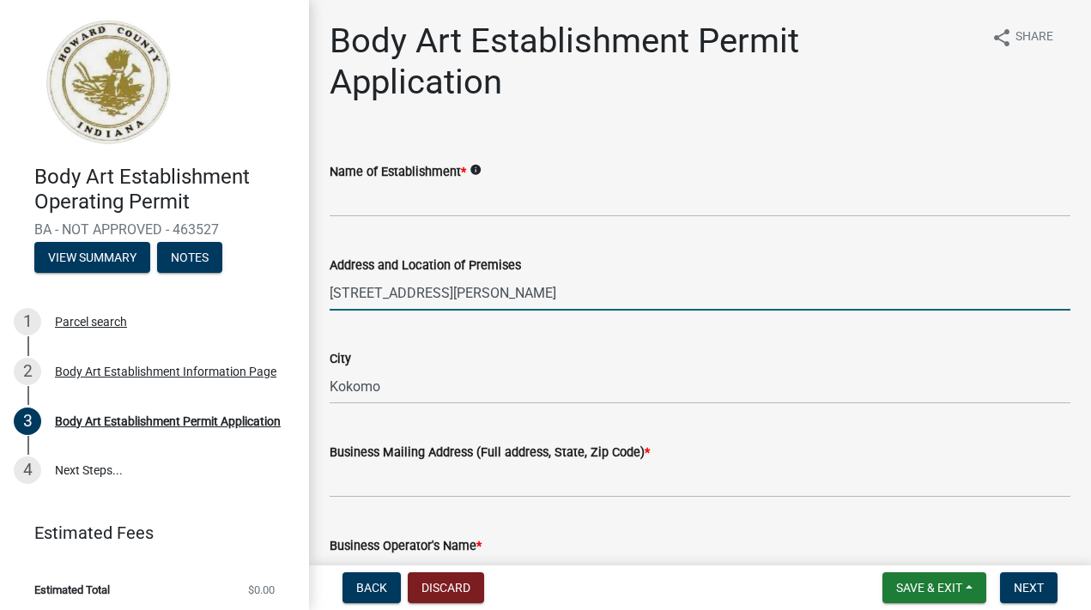
click at [373, 311] on input "[STREET_ADDRESS][PERSON_NAME]" at bounding box center [700, 293] width 741 height 35
type input "[STREET_ADDRESS][PERSON_NAME]"
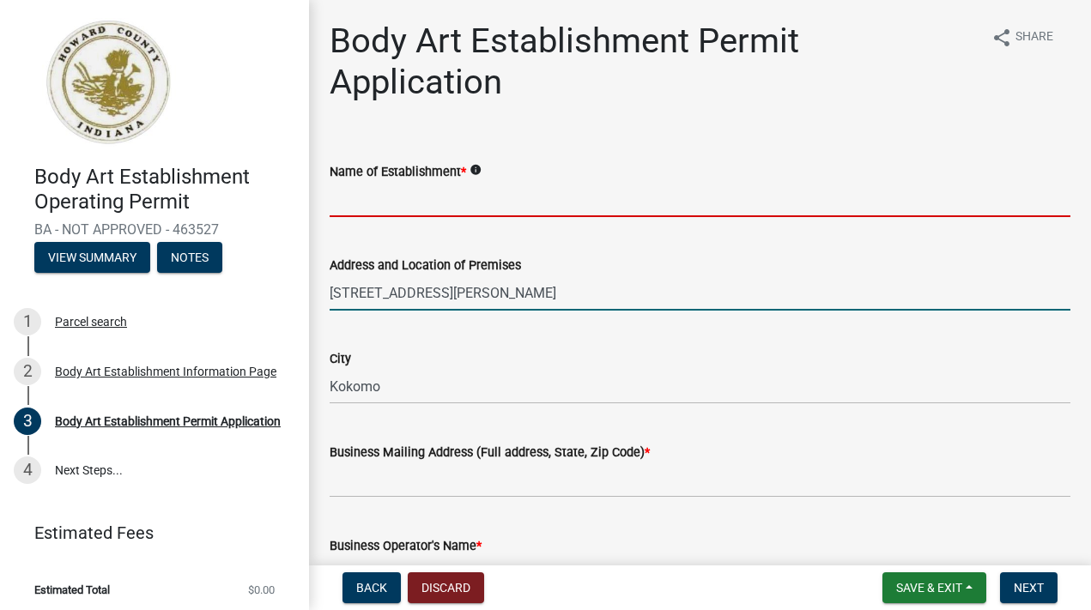
click at [498, 217] on input "Name of Establishment *" at bounding box center [700, 199] width 741 height 35
click at [507, 217] on input "Name of Establishment *" at bounding box center [700, 199] width 741 height 35
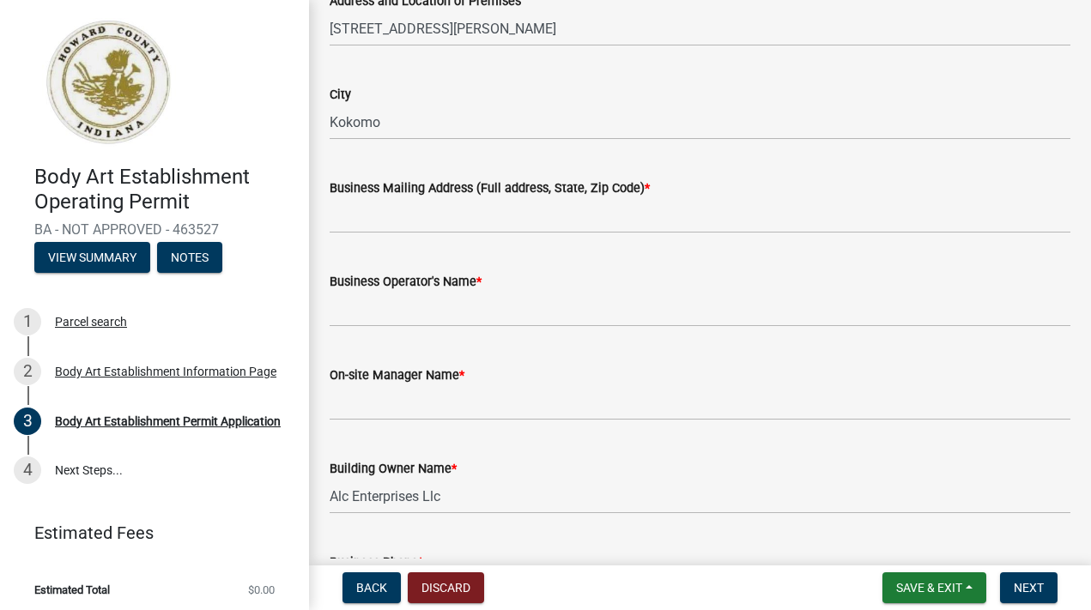
scroll to position [264, 0]
type input "[PERSON_NAME] Esthetics LLC"
click at [456, 198] on div "Business Mailing Address (Full address, State, Zip Code) *" at bounding box center [700, 188] width 741 height 21
click at [445, 233] on input "Business Mailing Address (Full address, State, Zip Code) *" at bounding box center [700, 215] width 741 height 35
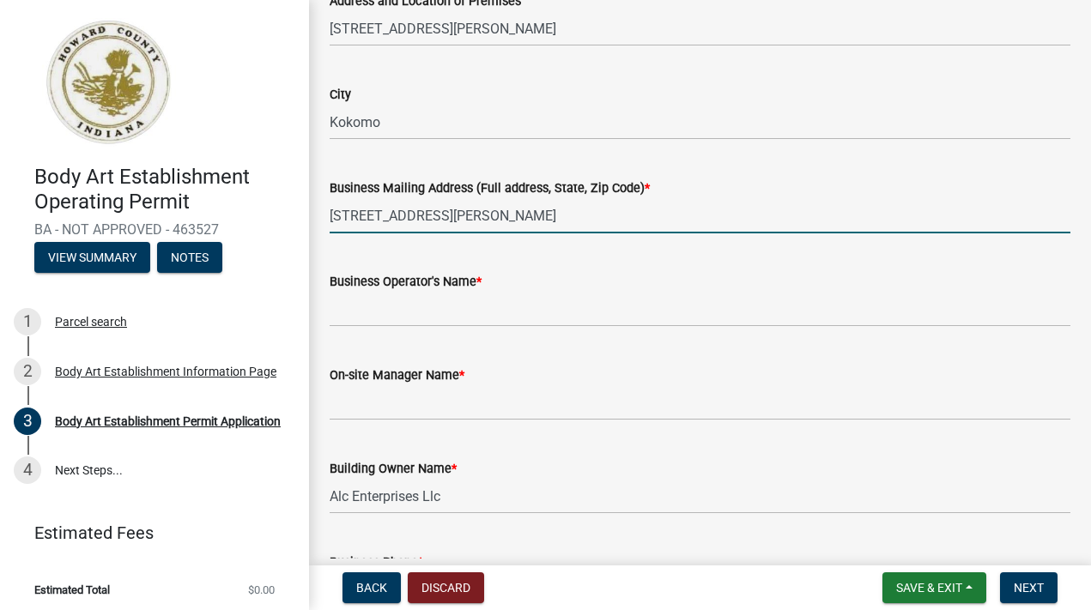
type input "[STREET_ADDRESS][PERSON_NAME]"
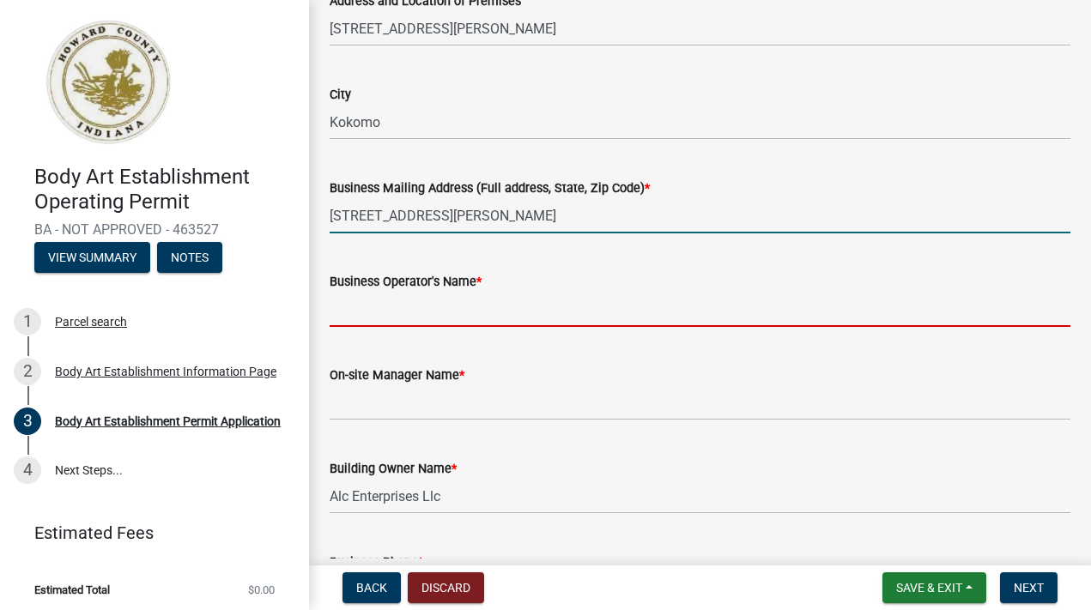
click at [449, 327] on input "Business Operator's Name *" at bounding box center [700, 309] width 741 height 35
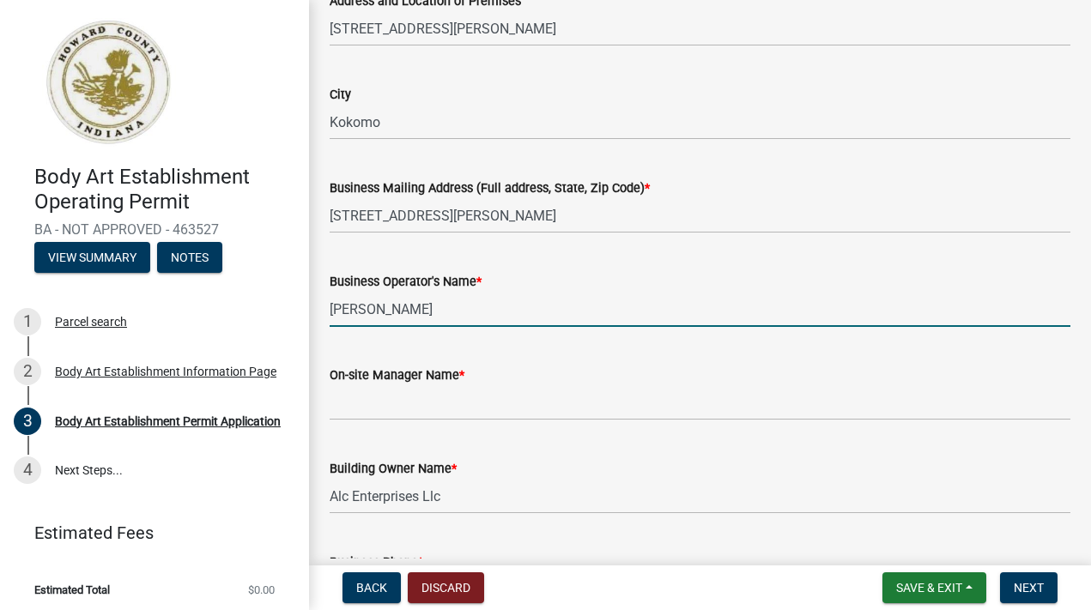
type input "[PERSON_NAME]"
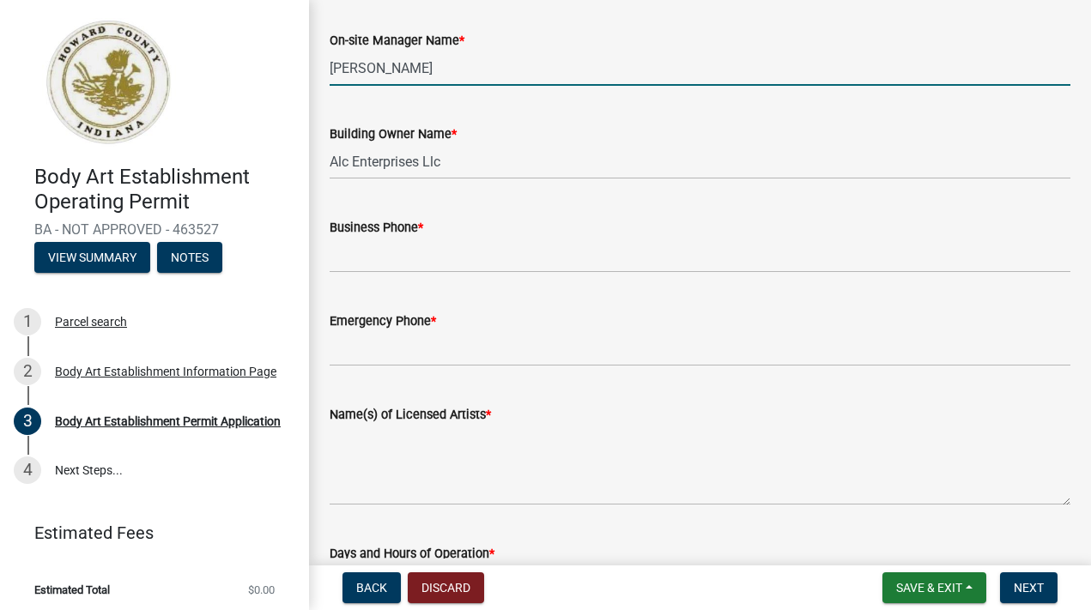
scroll to position [611, 0]
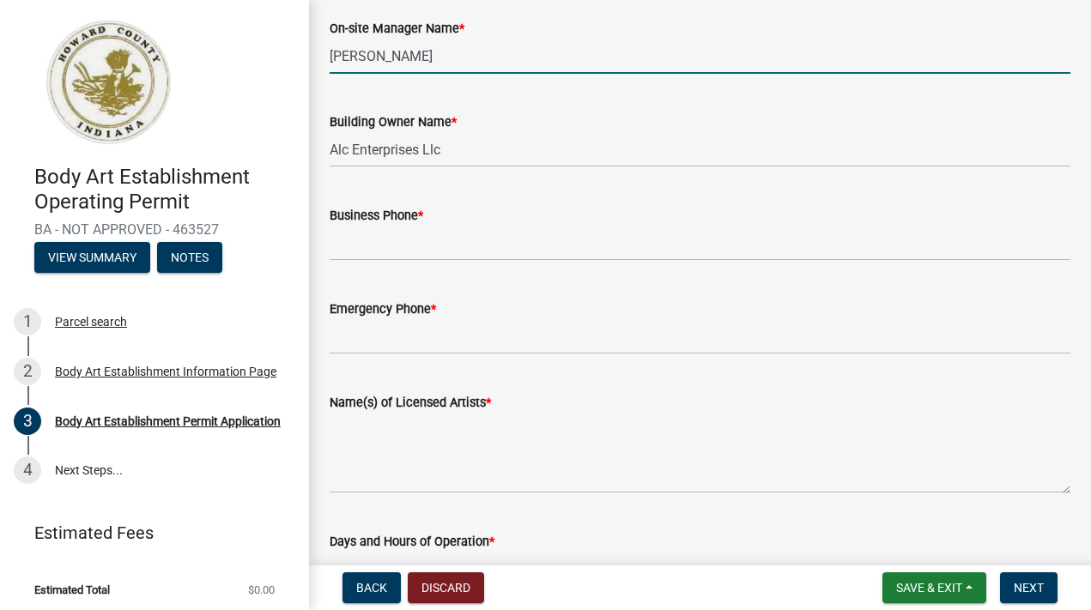
type input "[PERSON_NAME]"
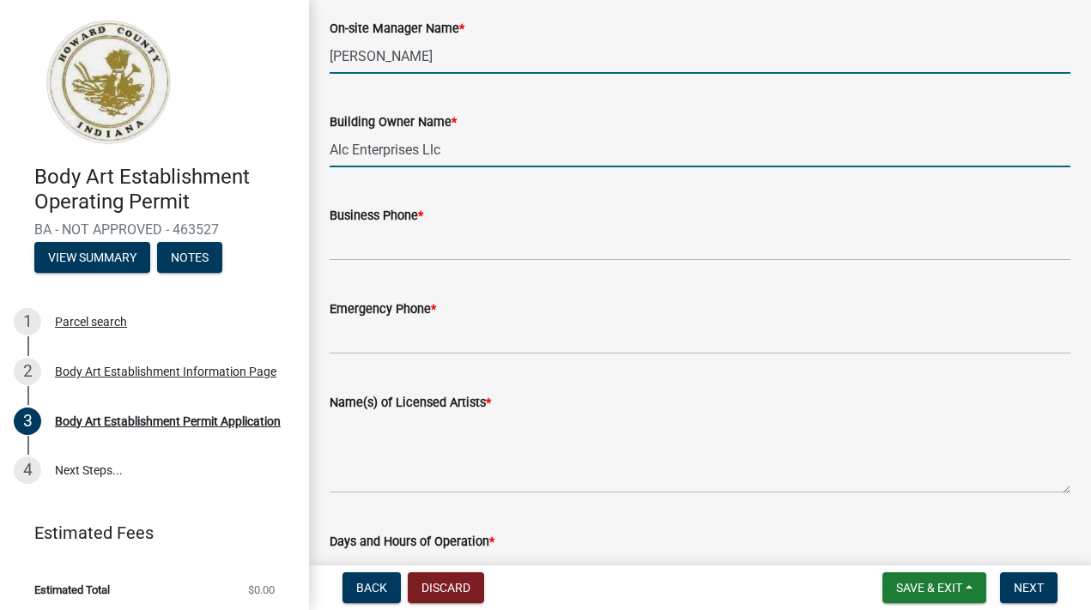
click at [521, 167] on input "Alc Enterprises Llc" at bounding box center [700, 149] width 741 height 35
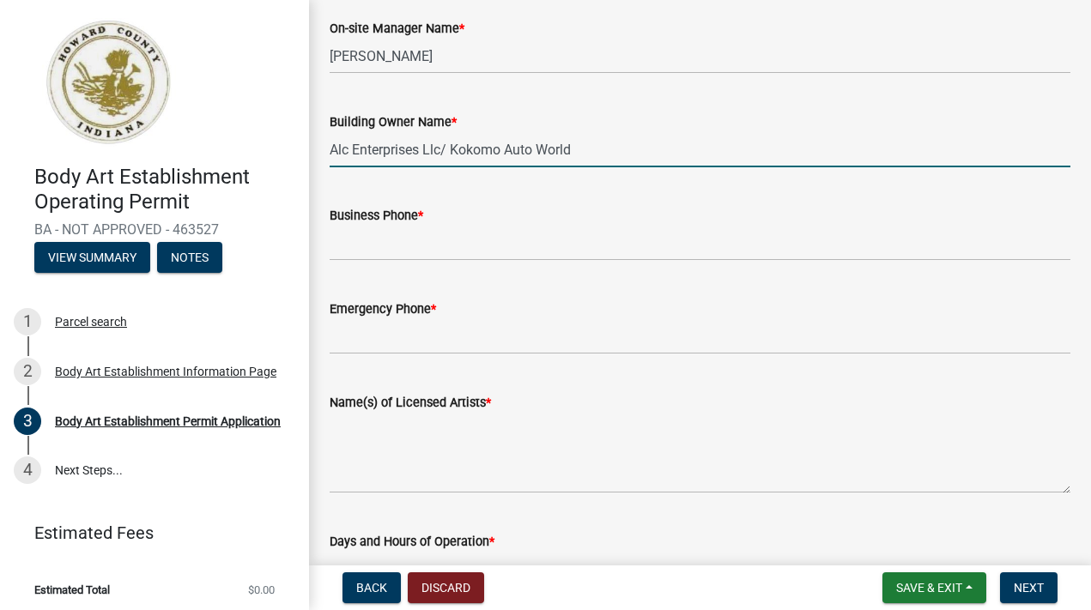
type input "Alc Enterprises Llc/ Kokomo Auto World"
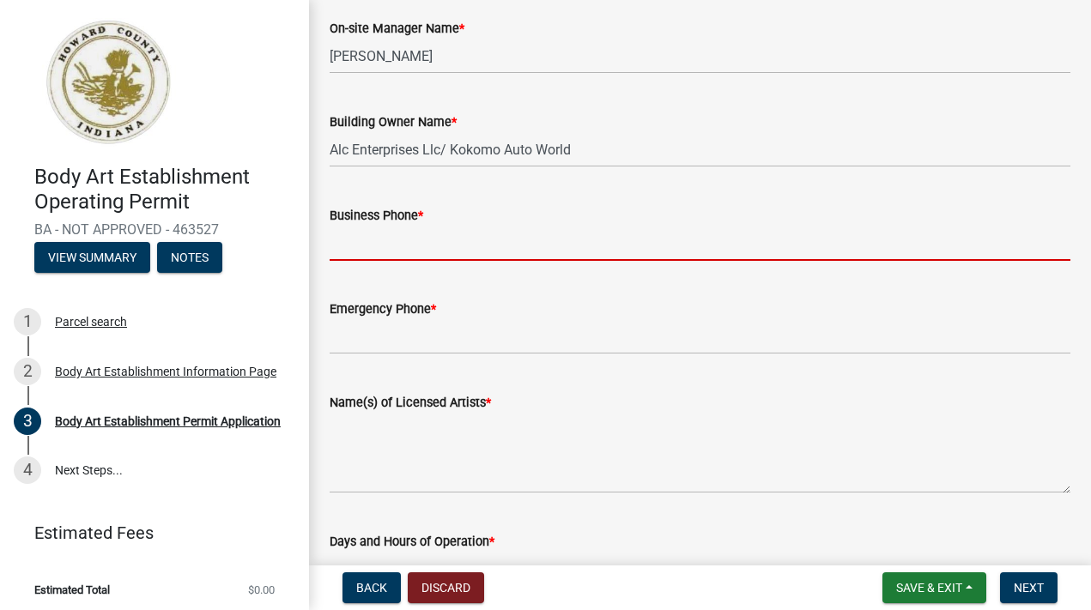
click at [417, 261] on input "Business Phone *" at bounding box center [700, 243] width 741 height 35
type input "7653910967"
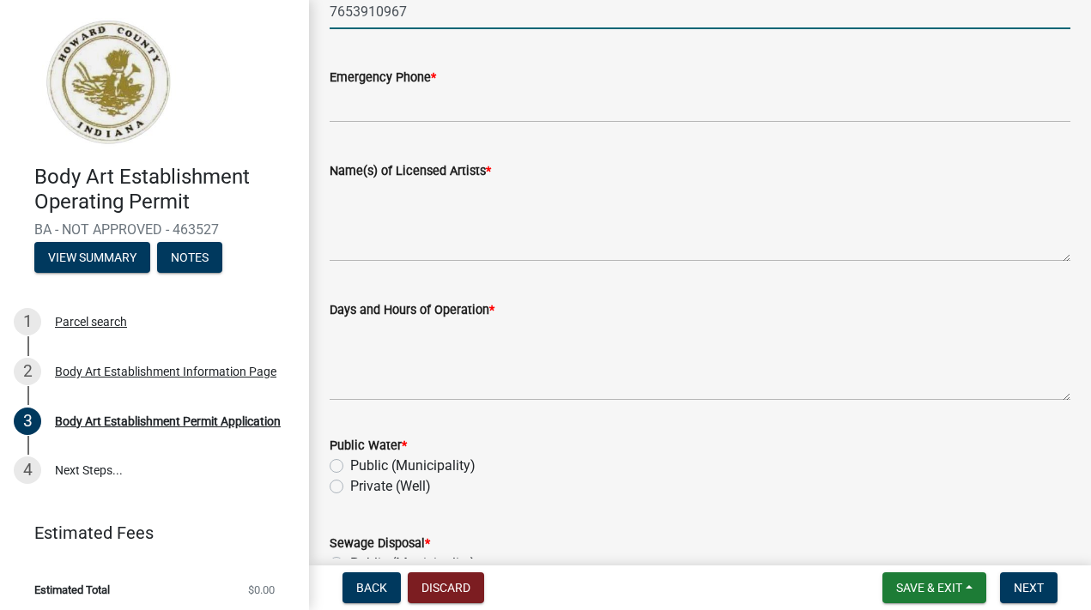
scroll to position [902, 0]
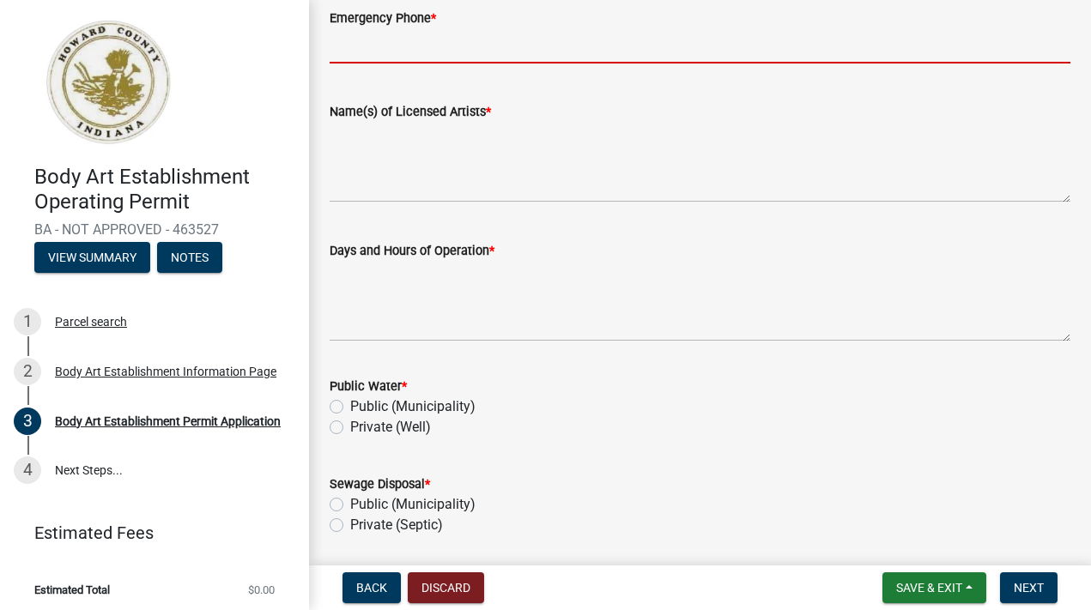
click at [458, 64] on input "Emergency Phone *" at bounding box center [700, 45] width 741 height 35
type input "7654190947"
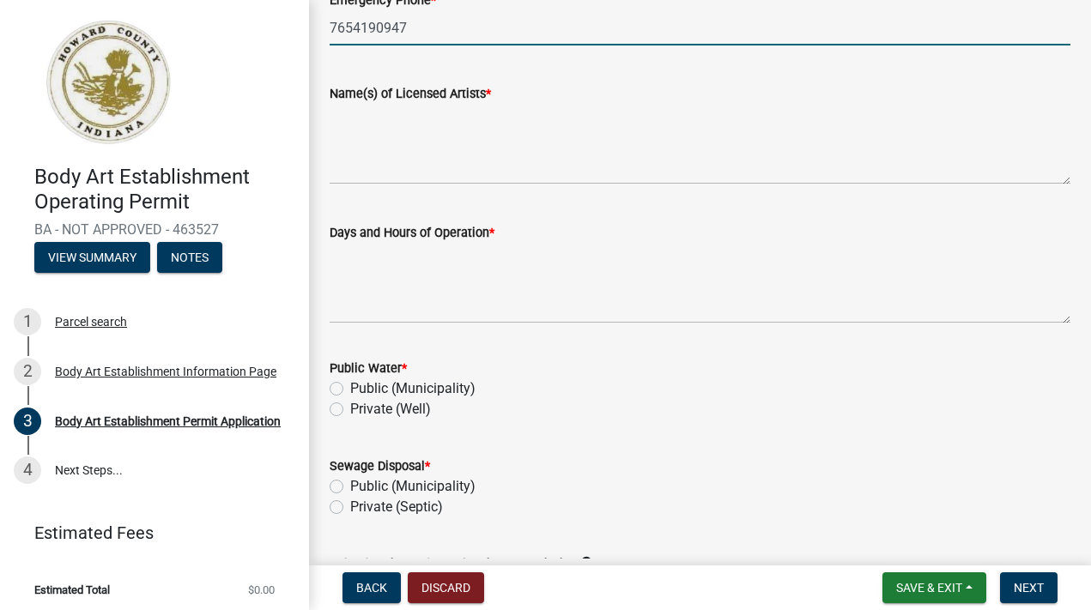
scroll to position [921, 0]
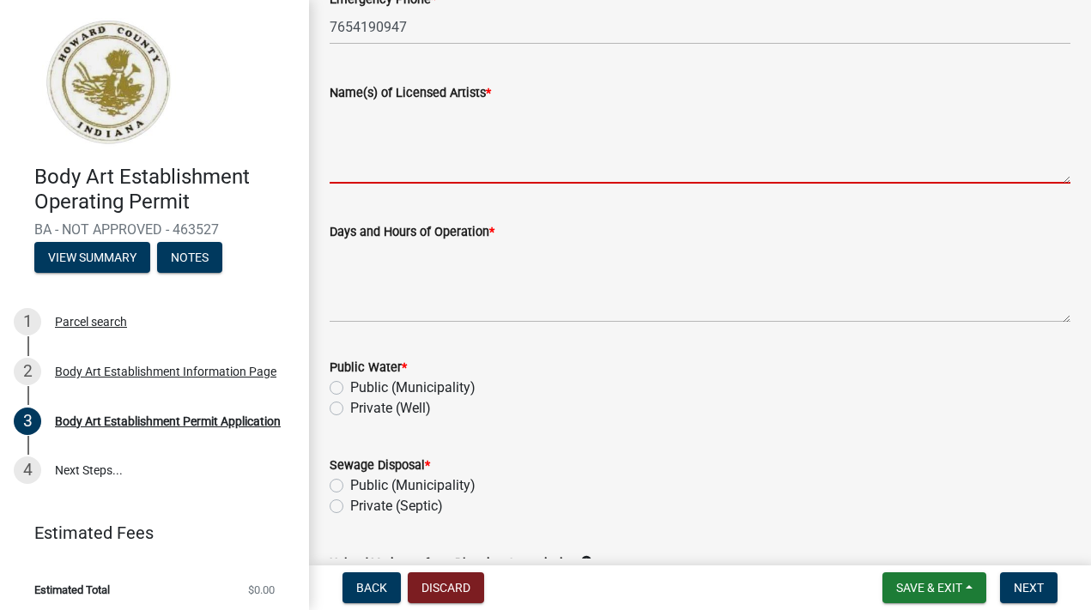
click at [455, 184] on textarea "Name(s) of Licensed Artists *" at bounding box center [700, 143] width 741 height 81
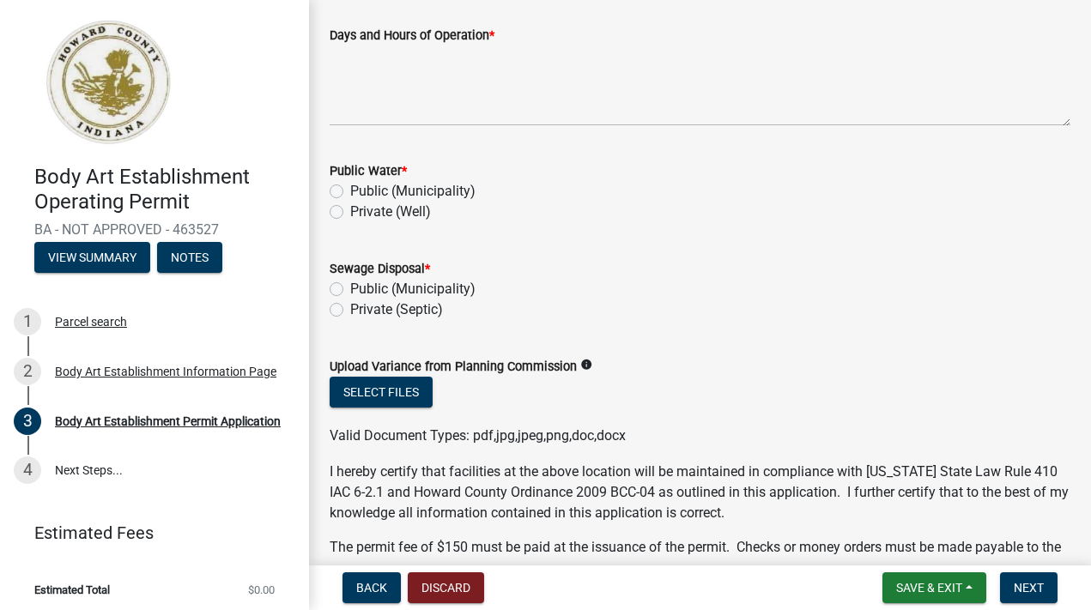
scroll to position [1191, 0]
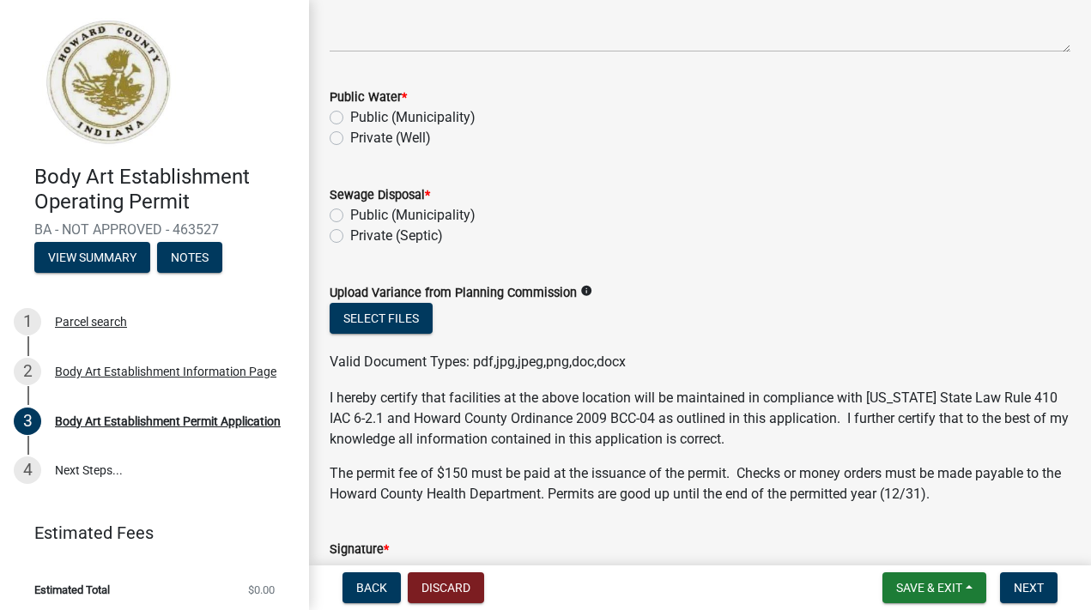
type textarea "[PERSON_NAME]"
click at [409, 52] on textarea "Days and Hours of Operation *" at bounding box center [700, 12] width 741 height 81
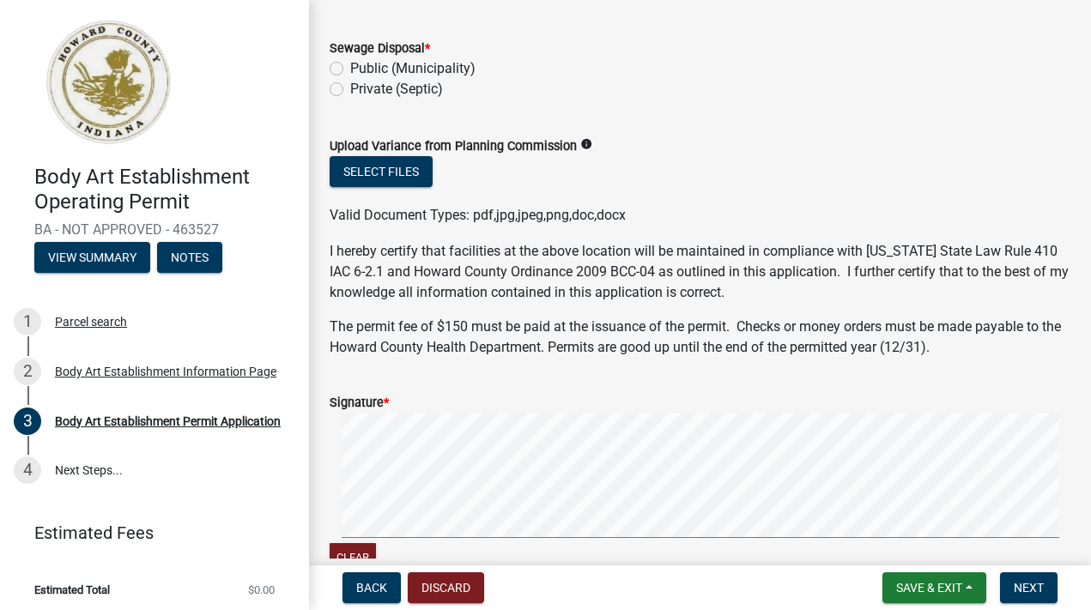
scroll to position [1342, 0]
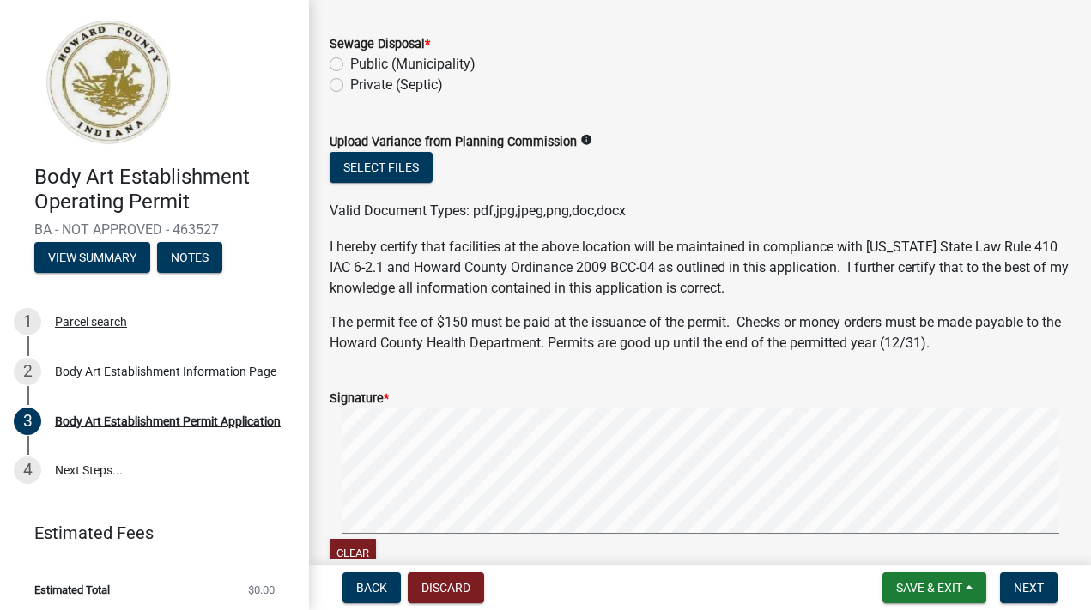
type textarea "M-F 9-5pm"
radio input "true"
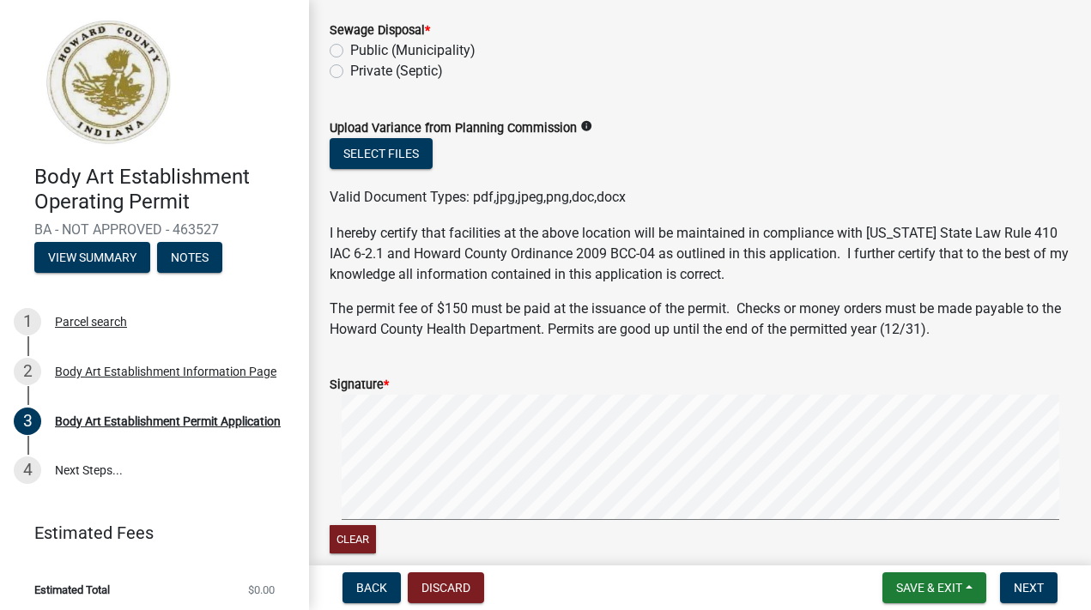
scroll to position [1370, 0]
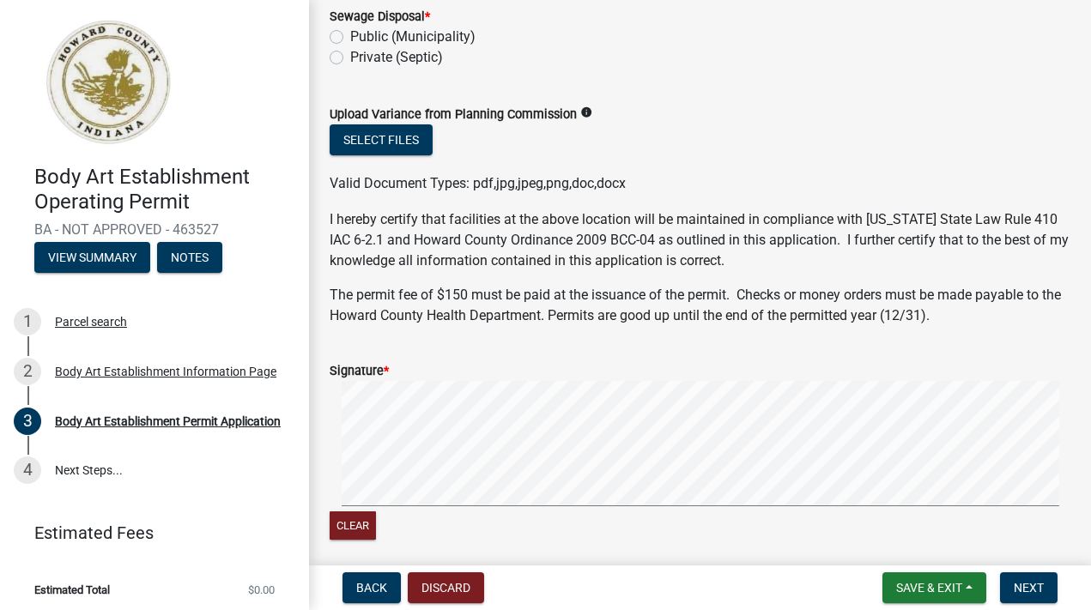
click at [350, 47] on label "Public (Municipality)" at bounding box center [412, 37] width 125 height 21
click at [350, 38] on input "Public (Municipality)" at bounding box center [355, 32] width 11 height 11
radio input "true"
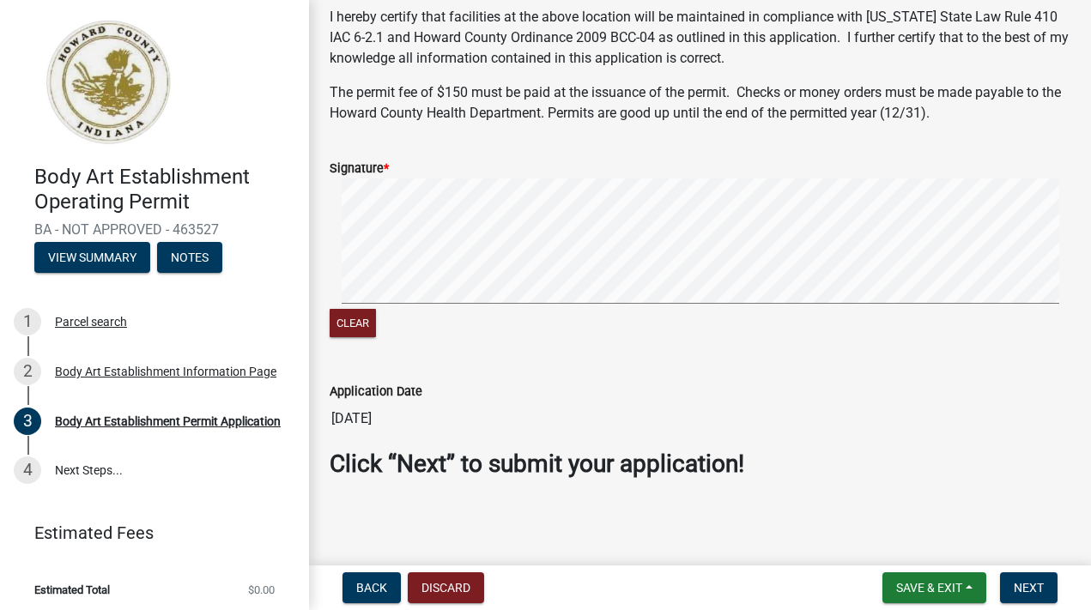
scroll to position [1977, 0]
click at [1014, 583] on span "Next" at bounding box center [1029, 588] width 30 height 14
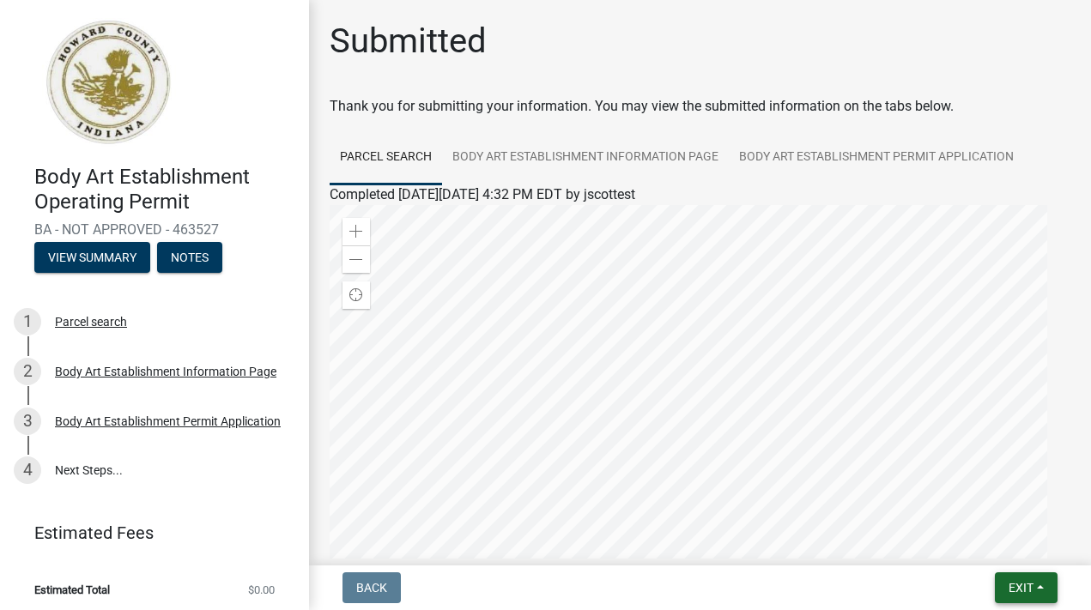
click at [1009, 582] on span "Exit" at bounding box center [1020, 588] width 25 height 14
click at [970, 524] on button "Save & Exit" at bounding box center [989, 535] width 137 height 41
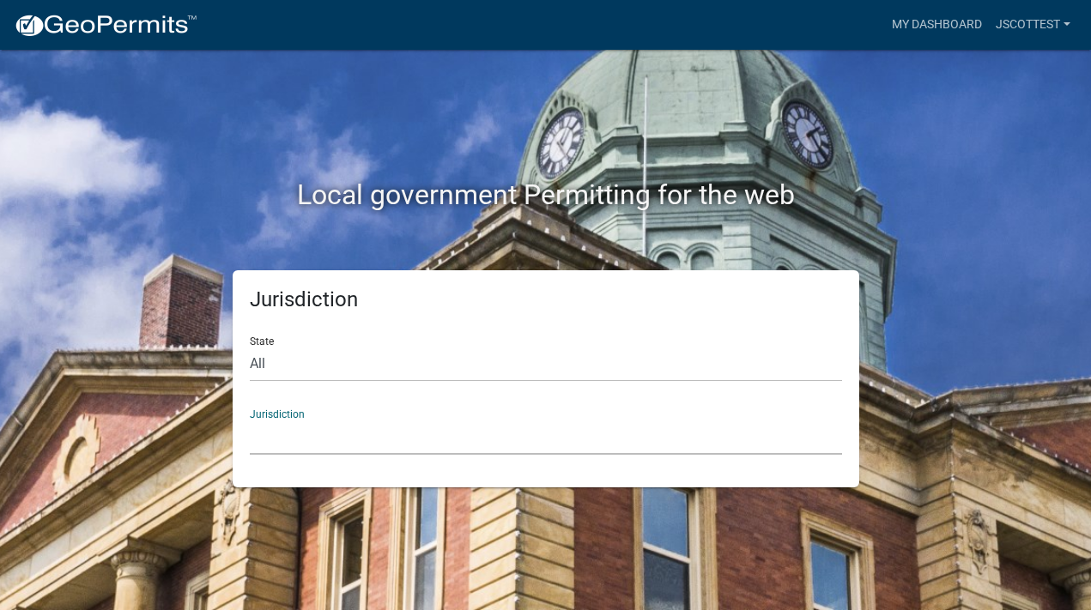
click at [319, 455] on select "[GEOGRAPHIC_DATA], [US_STATE] [GEOGRAPHIC_DATA], [US_STATE][PERSON_NAME][GEOGRA…" at bounding box center [546, 437] width 592 height 35
click at [266, 382] on select "All [US_STATE] [US_STATE] [US_STATE] [US_STATE] [US_STATE] [US_STATE] [US_STATE…" at bounding box center [546, 364] width 592 height 35
select select "[US_STATE]"
click at [253, 375] on select "All [US_STATE] [US_STATE] [US_STATE] [US_STATE] [US_STATE] [US_STATE] [US_STATE…" at bounding box center [546, 364] width 592 height 35
click at [268, 455] on select "City of [GEOGRAPHIC_DATA], [US_STATE] City of [GEOGRAPHIC_DATA], [US_STATE] Cit…" at bounding box center [546, 437] width 592 height 35
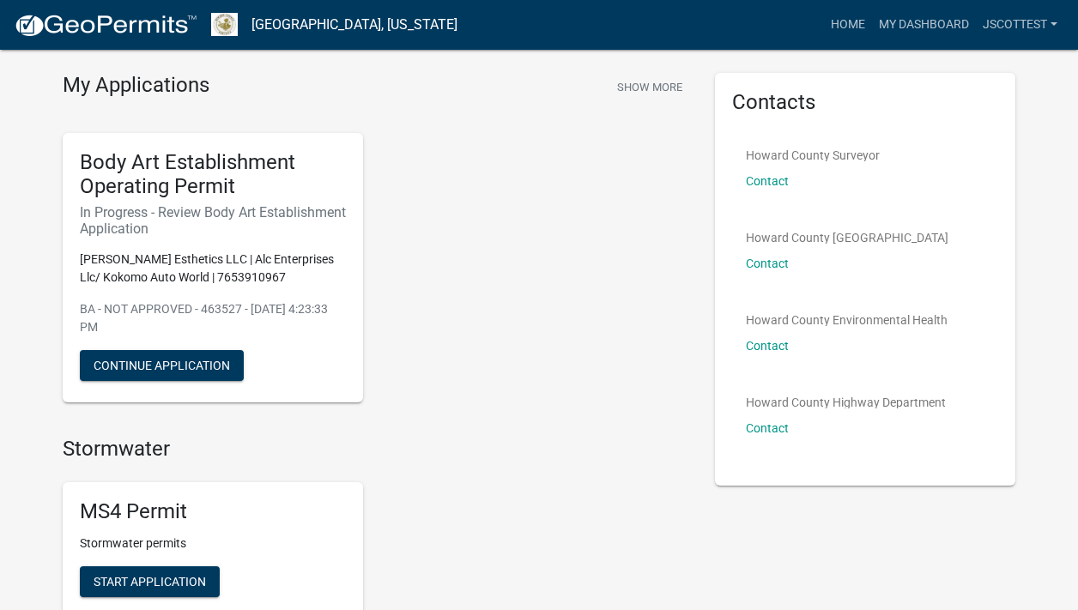
scroll to position [51, 0]
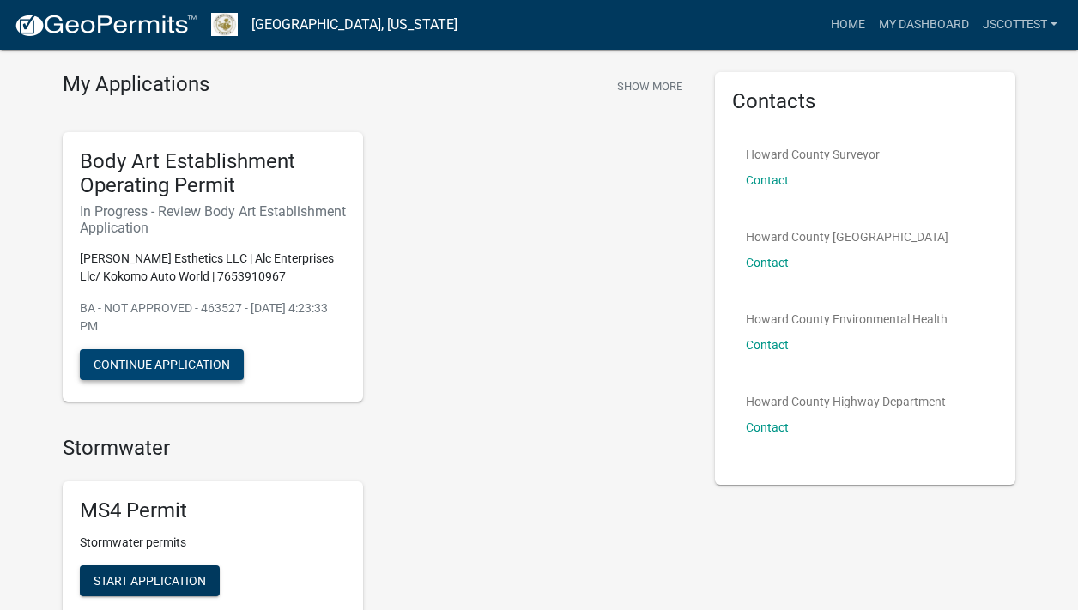
click at [176, 380] on button "Continue Application" at bounding box center [162, 364] width 164 height 31
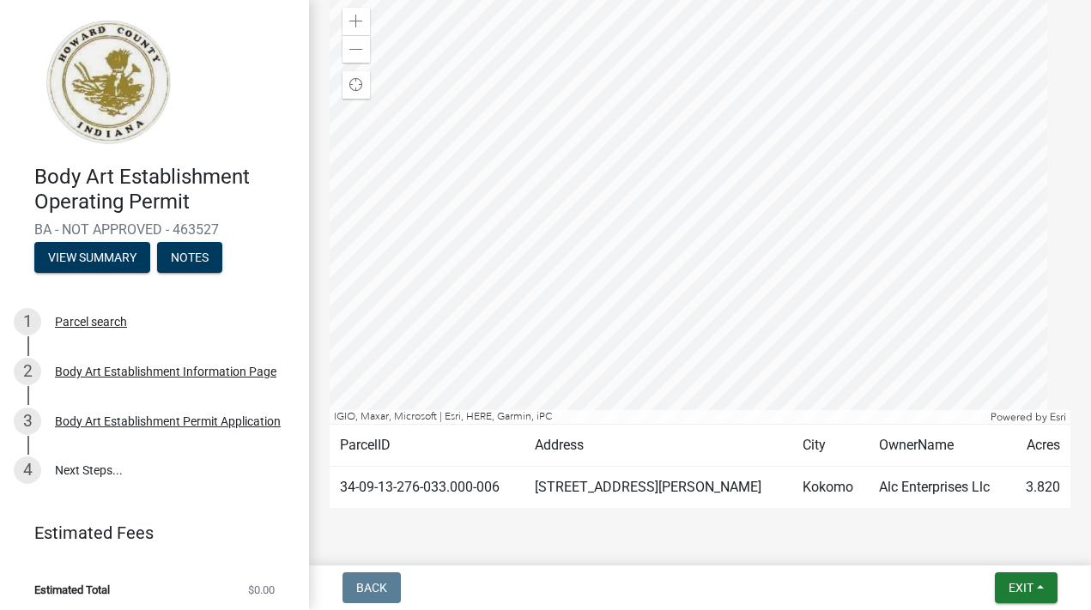
scroll to position [210, 0]
click at [774, 373] on div at bounding box center [700, 209] width 741 height 429
click at [1008, 583] on span "Exit" at bounding box center [1020, 588] width 25 height 14
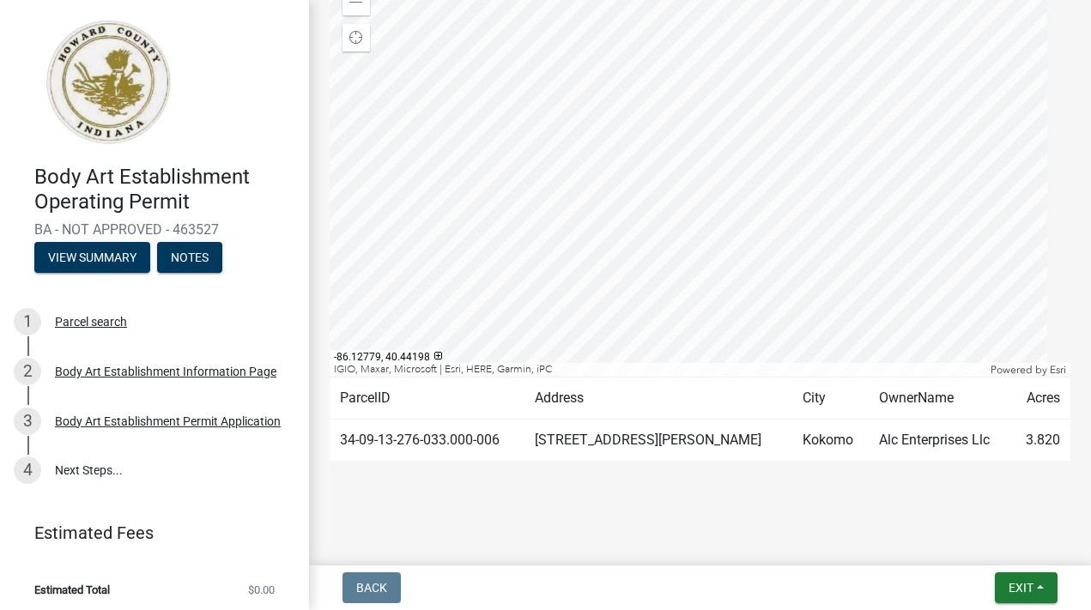
scroll to position [465, 0]
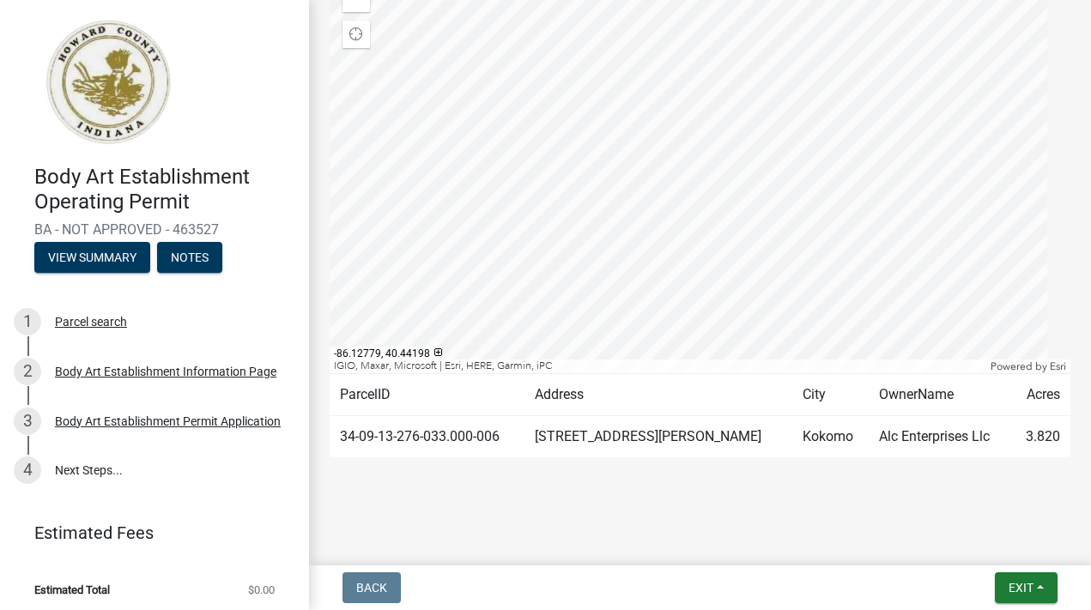
click at [931, 416] on td "Alc Enterprises Llc" at bounding box center [940, 437] width 142 height 42
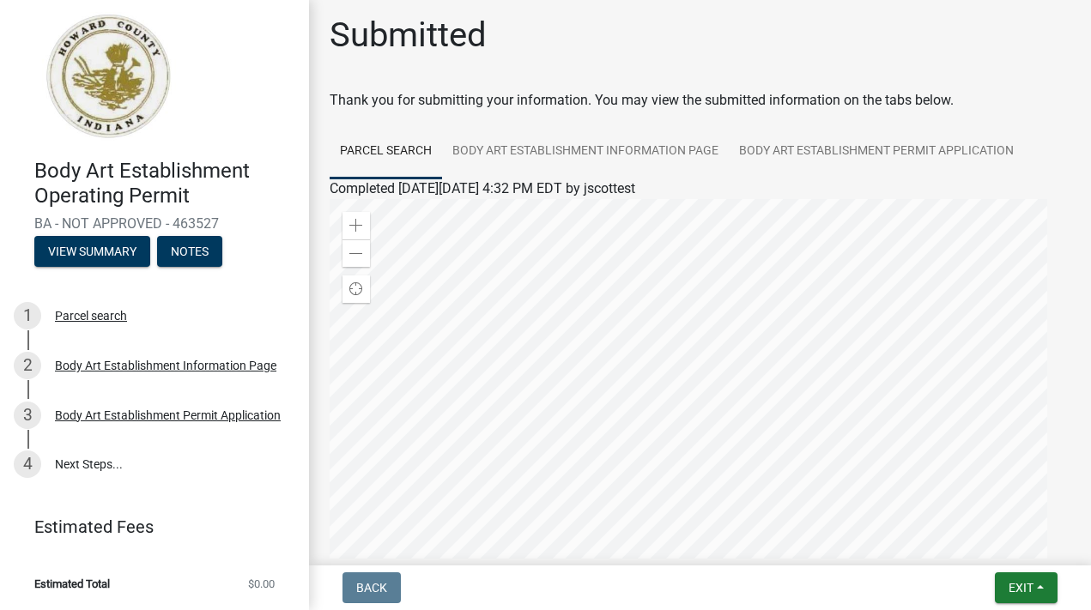
scroll to position [0, 0]
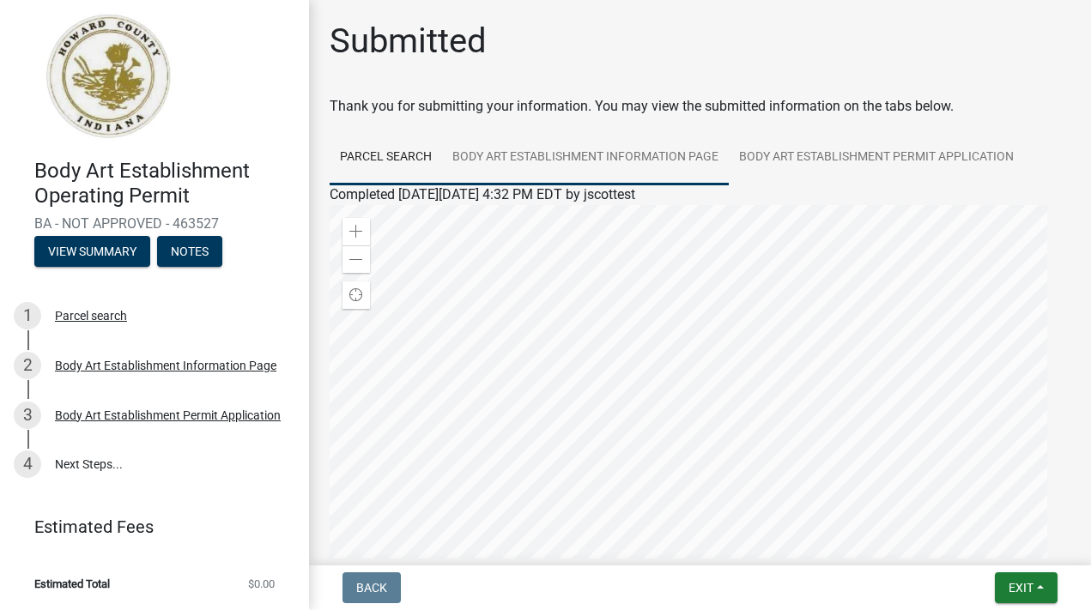
click at [622, 185] on link "Body Art Establishment Information Page" at bounding box center [585, 157] width 287 height 55
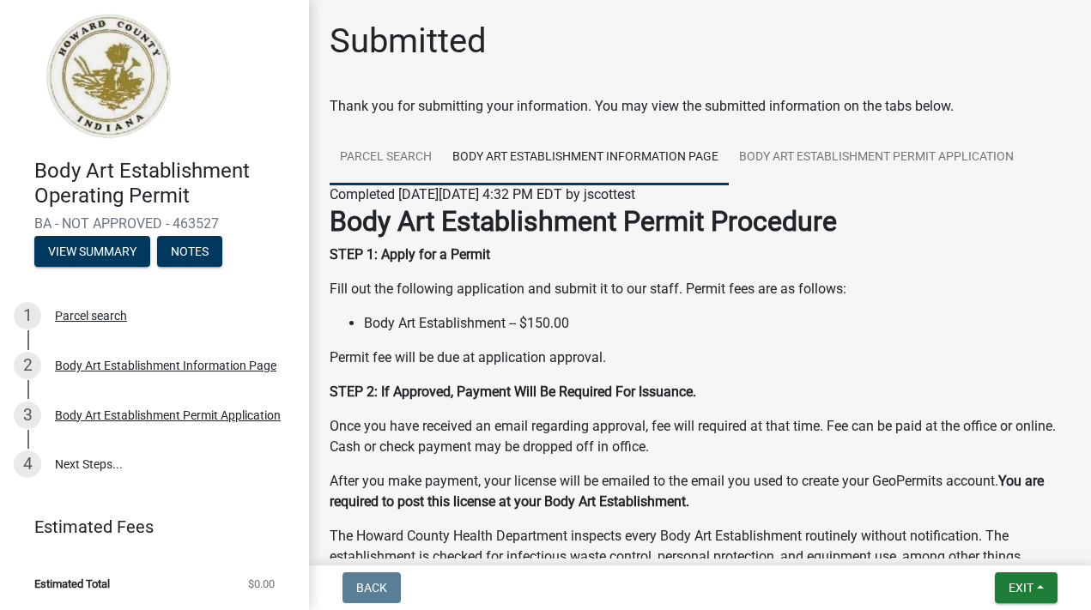
click at [442, 185] on link "Parcel search" at bounding box center [386, 157] width 112 height 55
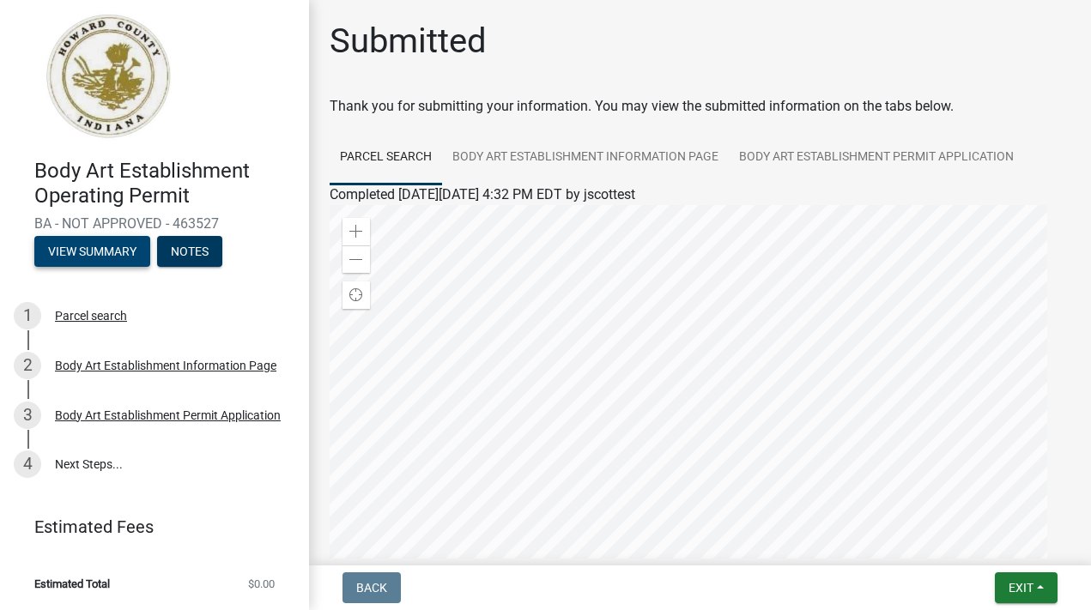
click at [133, 236] on button "View Summary" at bounding box center [92, 251] width 116 height 31
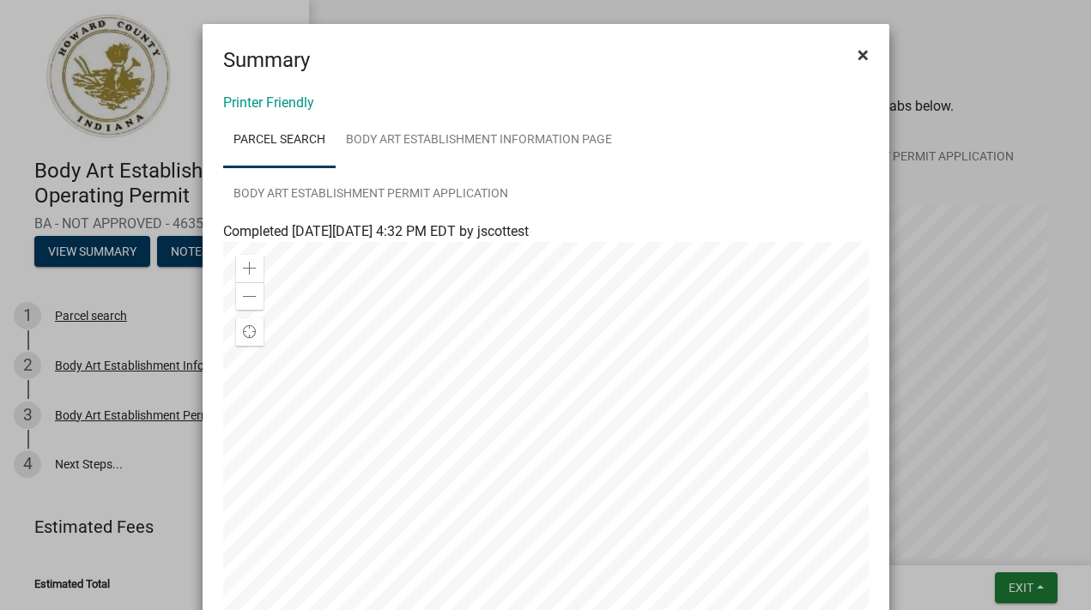
click at [857, 64] on span "×" at bounding box center [862, 55] width 11 height 24
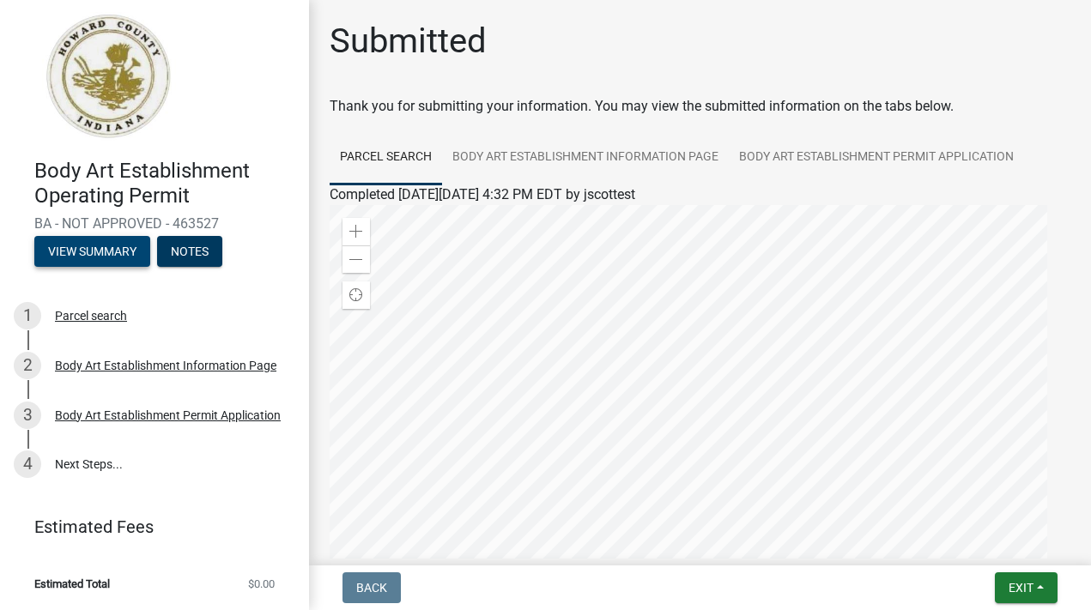
scroll to position [465, 0]
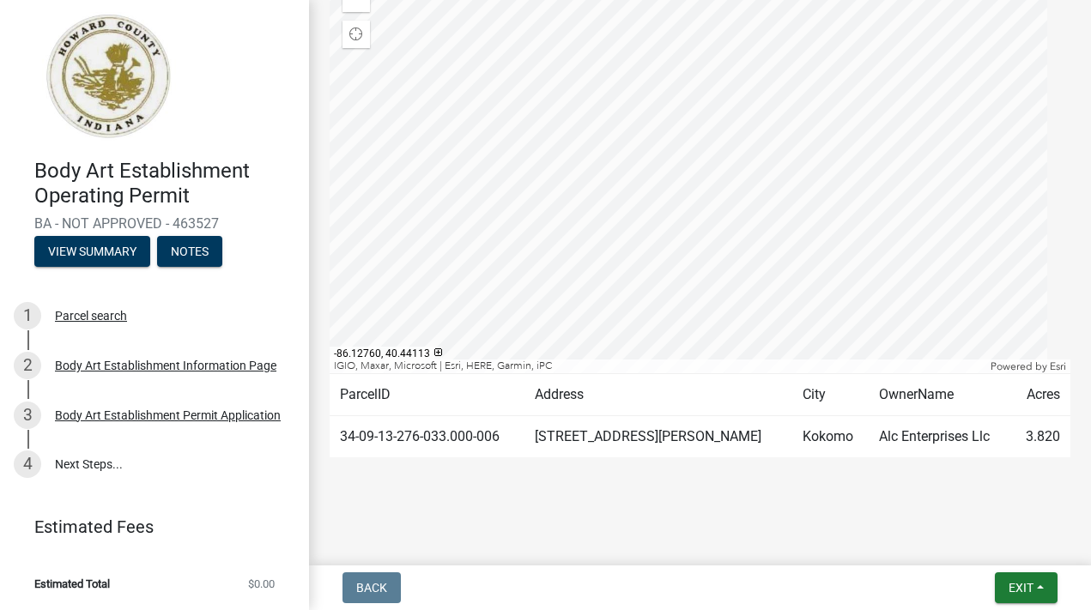
click at [792, 416] on td "Kokomo" at bounding box center [830, 437] width 77 height 42
click at [1033, 582] on button "Exit" at bounding box center [1026, 587] width 63 height 31
click at [1008, 581] on span "Exit" at bounding box center [1020, 588] width 25 height 14
click at [964, 529] on button "Save & Exit" at bounding box center [989, 535] width 137 height 41
